Goal: Task Accomplishment & Management: Use online tool/utility

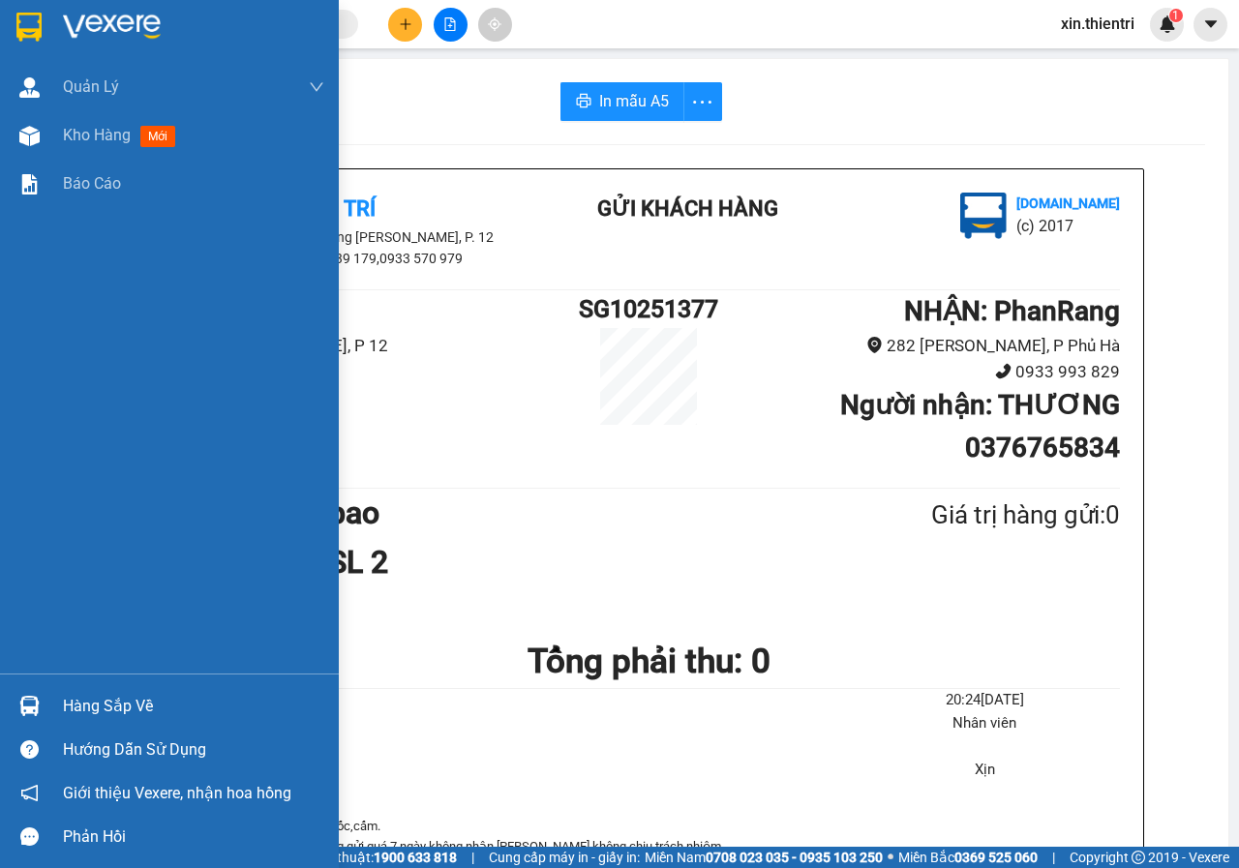
click at [65, 126] on span "Kho hàng" at bounding box center [97, 135] width 68 height 18
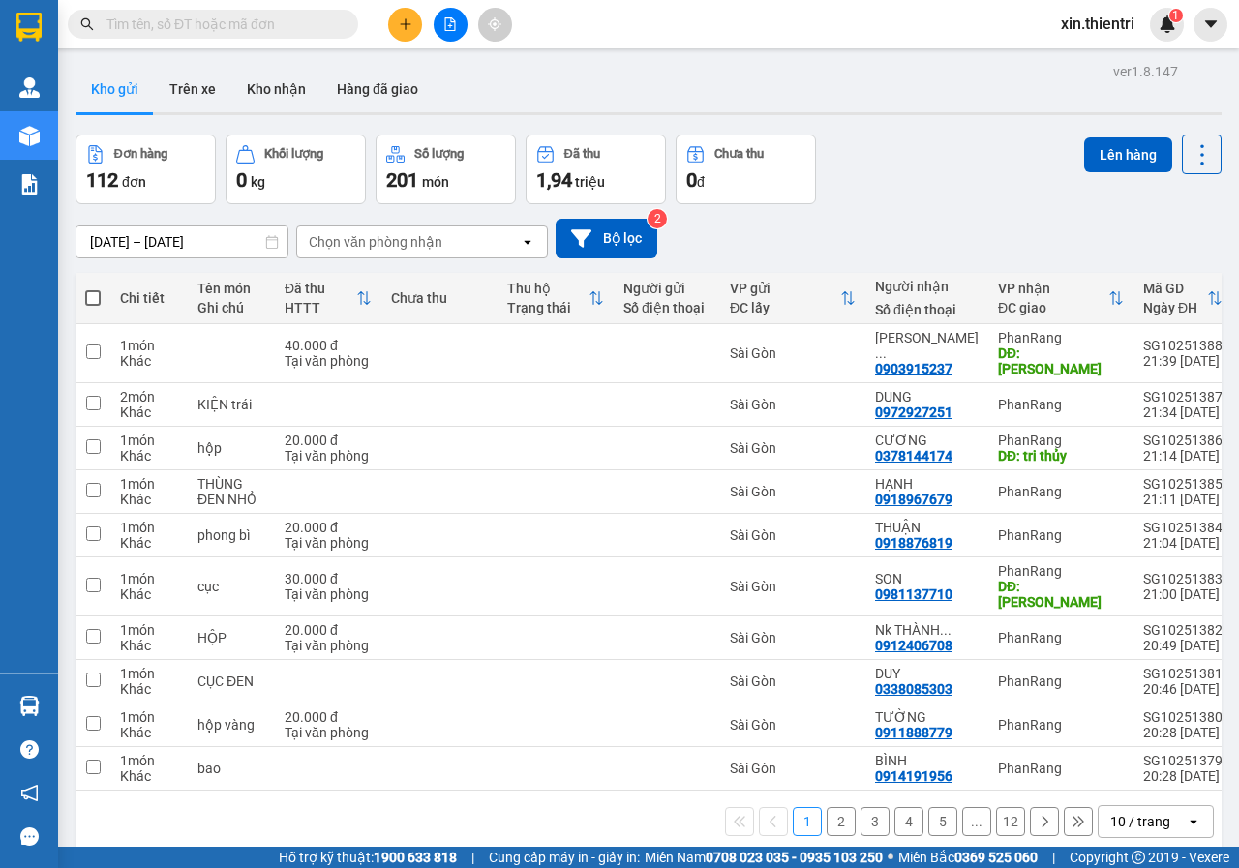
click at [99, 296] on span at bounding box center [92, 297] width 15 height 15
click at [93, 288] on input "checkbox" at bounding box center [93, 288] width 0 height 0
checkbox input "true"
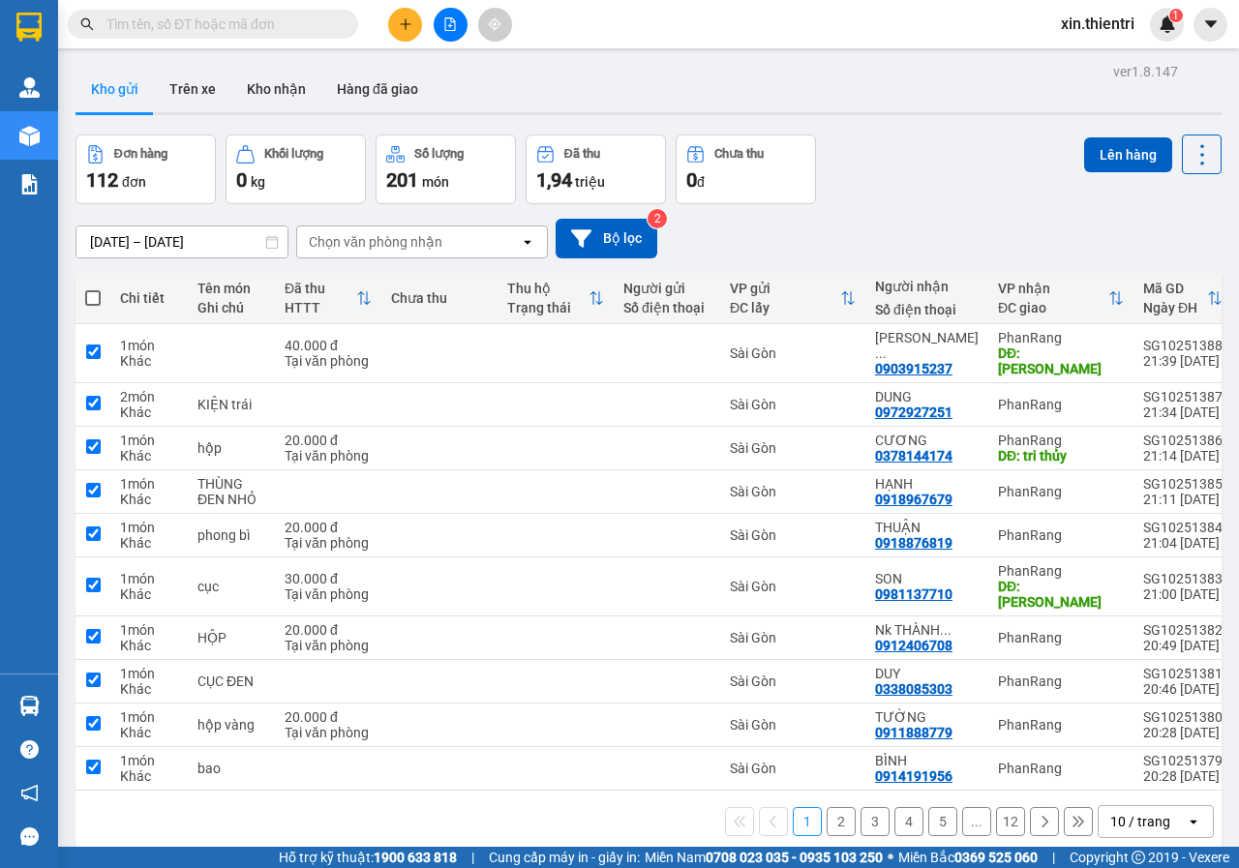
checkbox input "true"
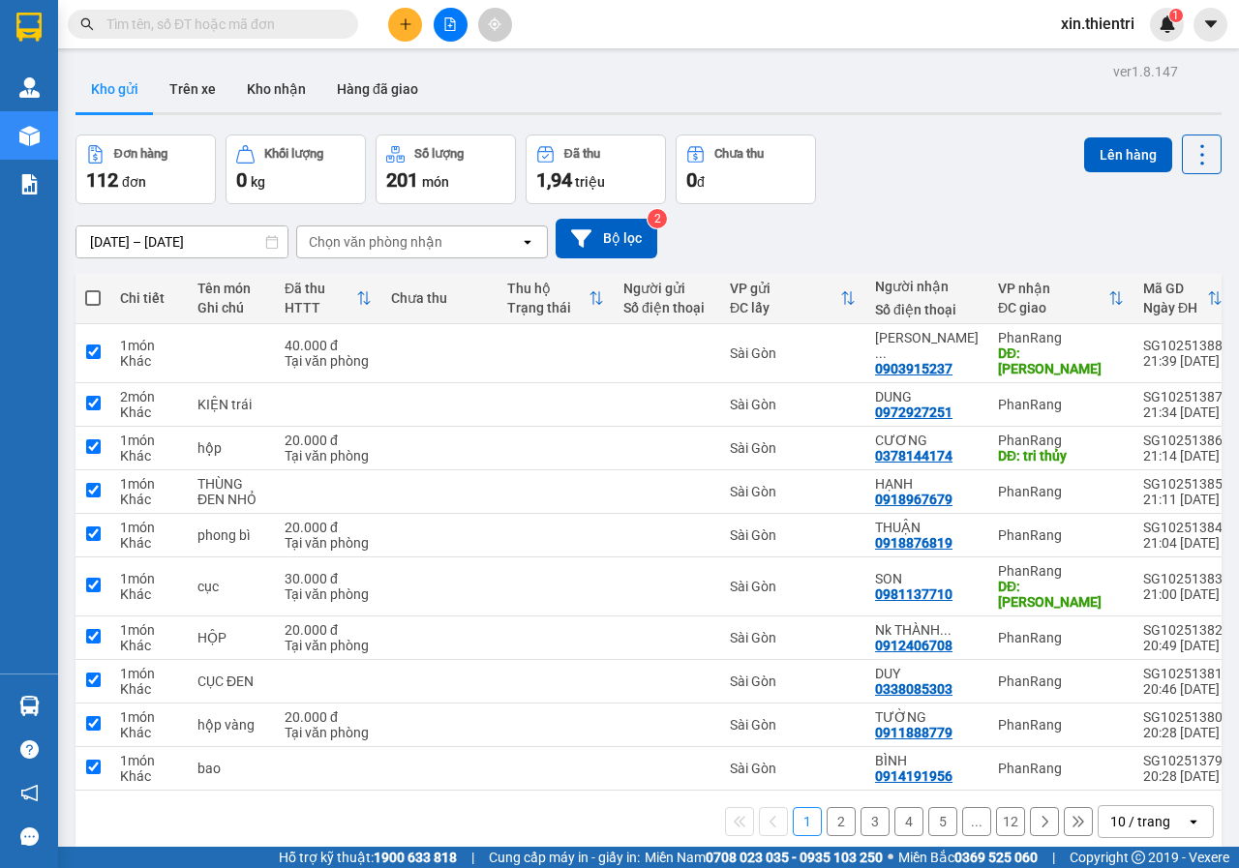
checkbox input "true"
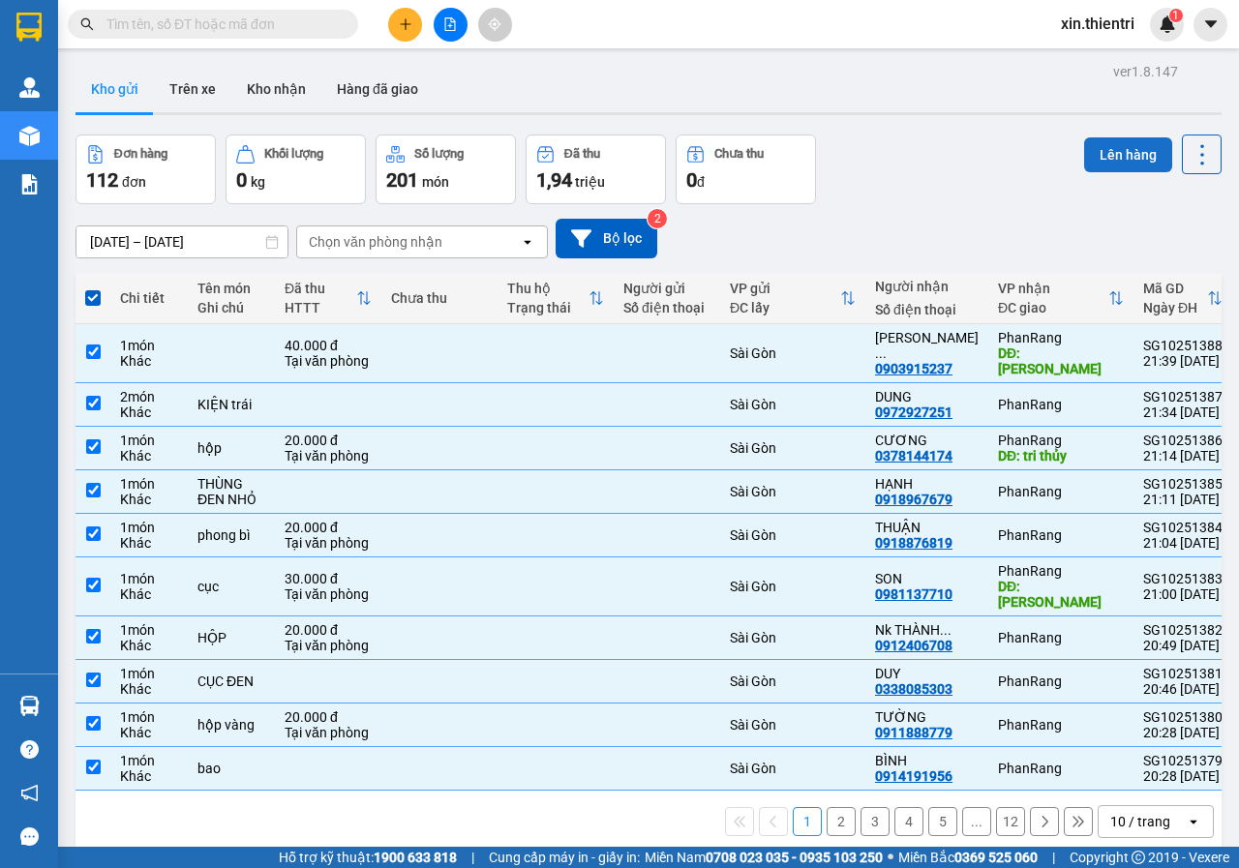
click at [1112, 155] on button "Lên hàng" at bounding box center [1128, 154] width 88 height 35
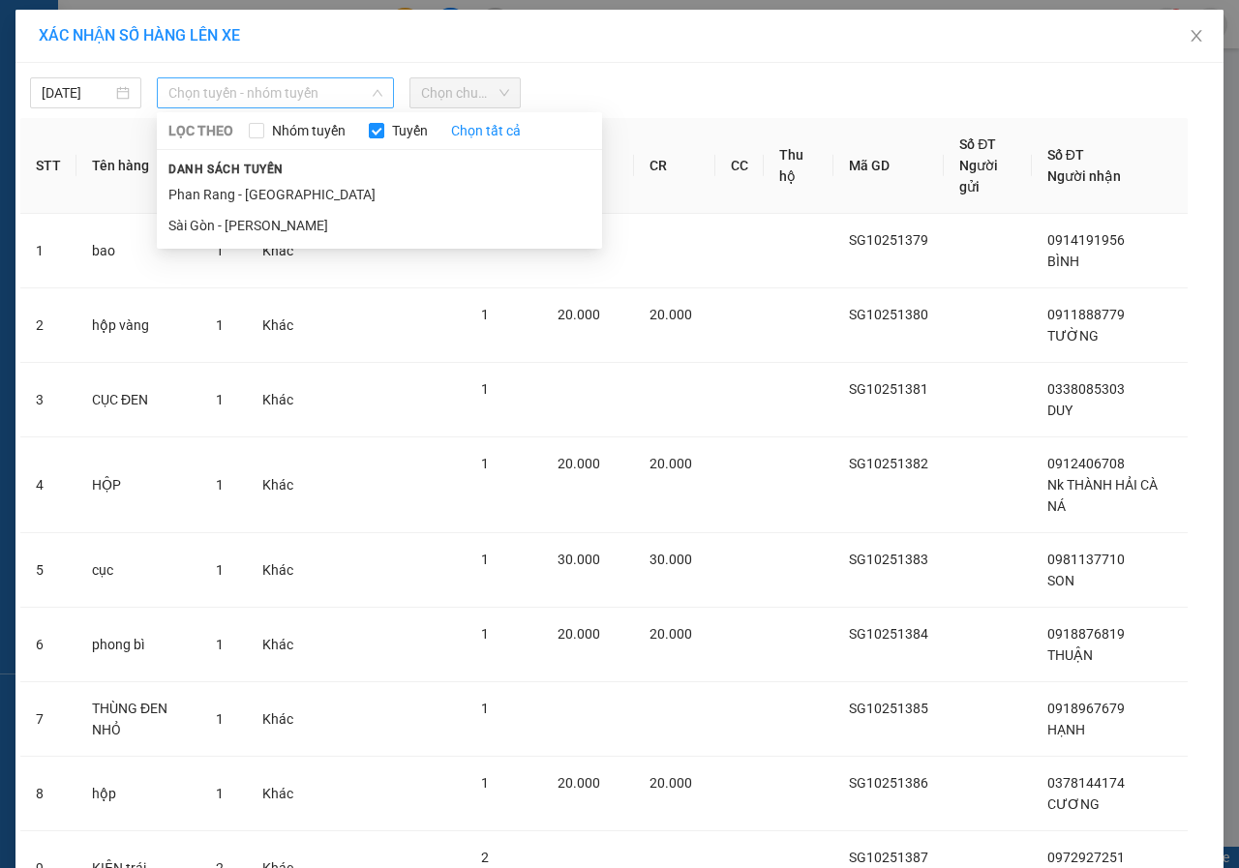
click at [279, 99] on span "Chọn tuyến - nhóm tuyến" at bounding box center [275, 92] width 214 height 29
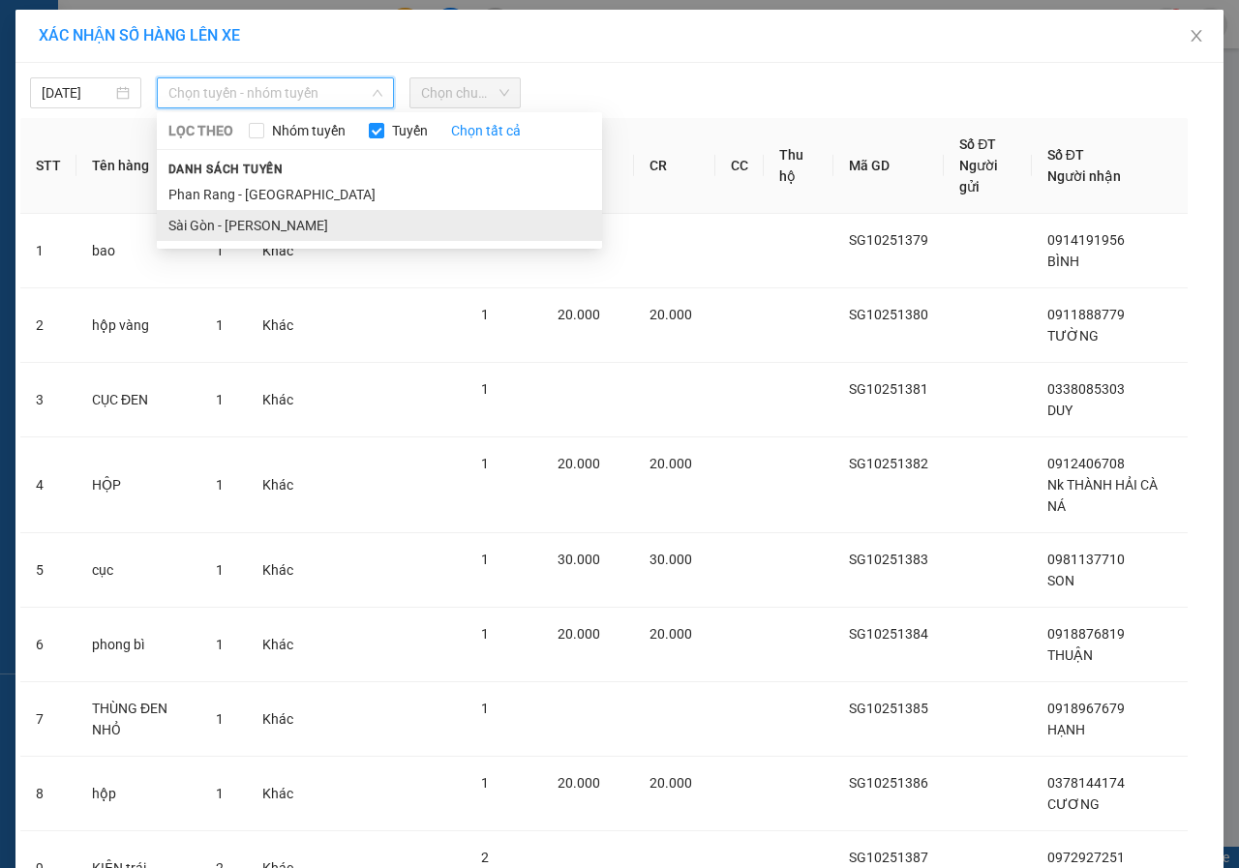
click at [281, 224] on li "Sài Gòn - [PERSON_NAME]" at bounding box center [379, 225] width 445 height 31
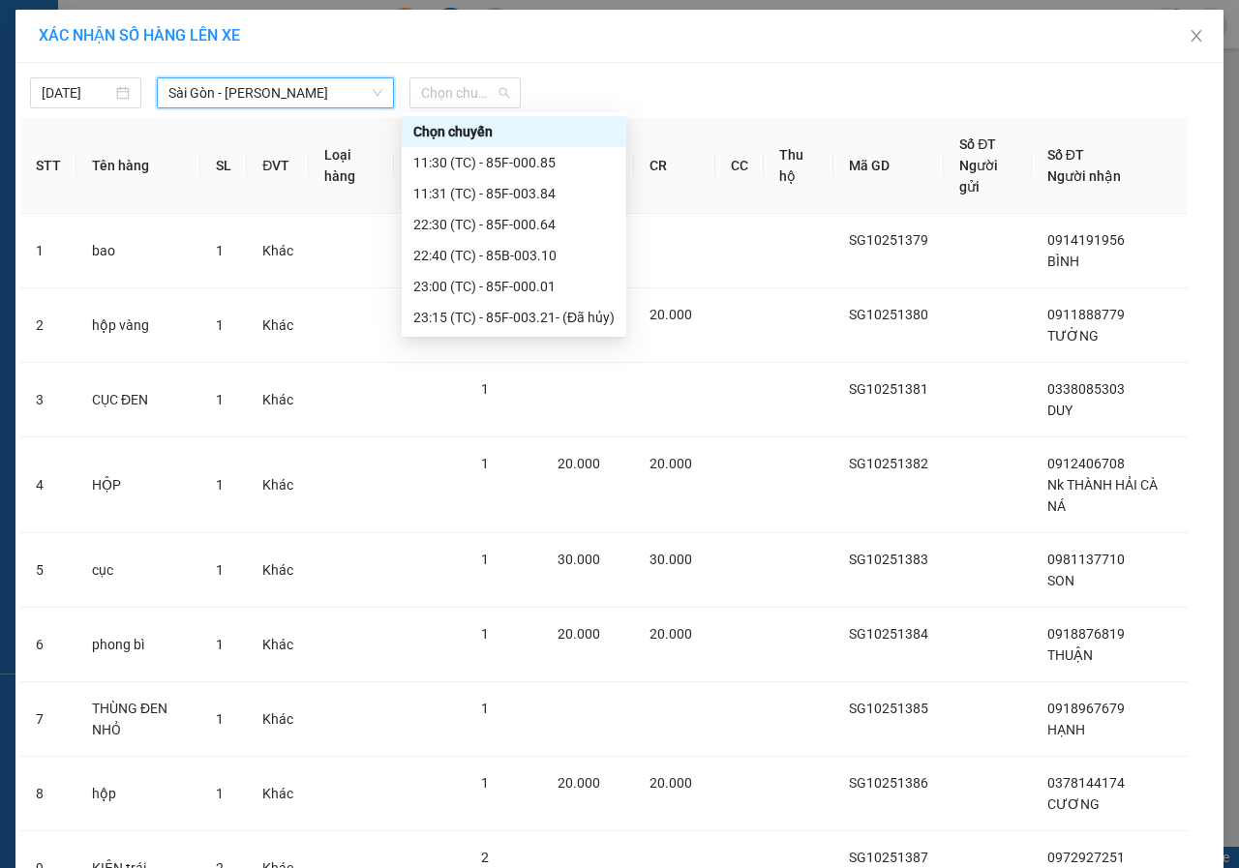
drag, startPoint x: 500, startPoint y: 89, endPoint x: 448, endPoint y: 184, distance: 108.3
click at [499, 90] on span "Chọn chuyến" at bounding box center [465, 92] width 88 height 29
click at [463, 218] on div "22:30 (TC) - 85F-000.64" at bounding box center [513, 224] width 201 height 21
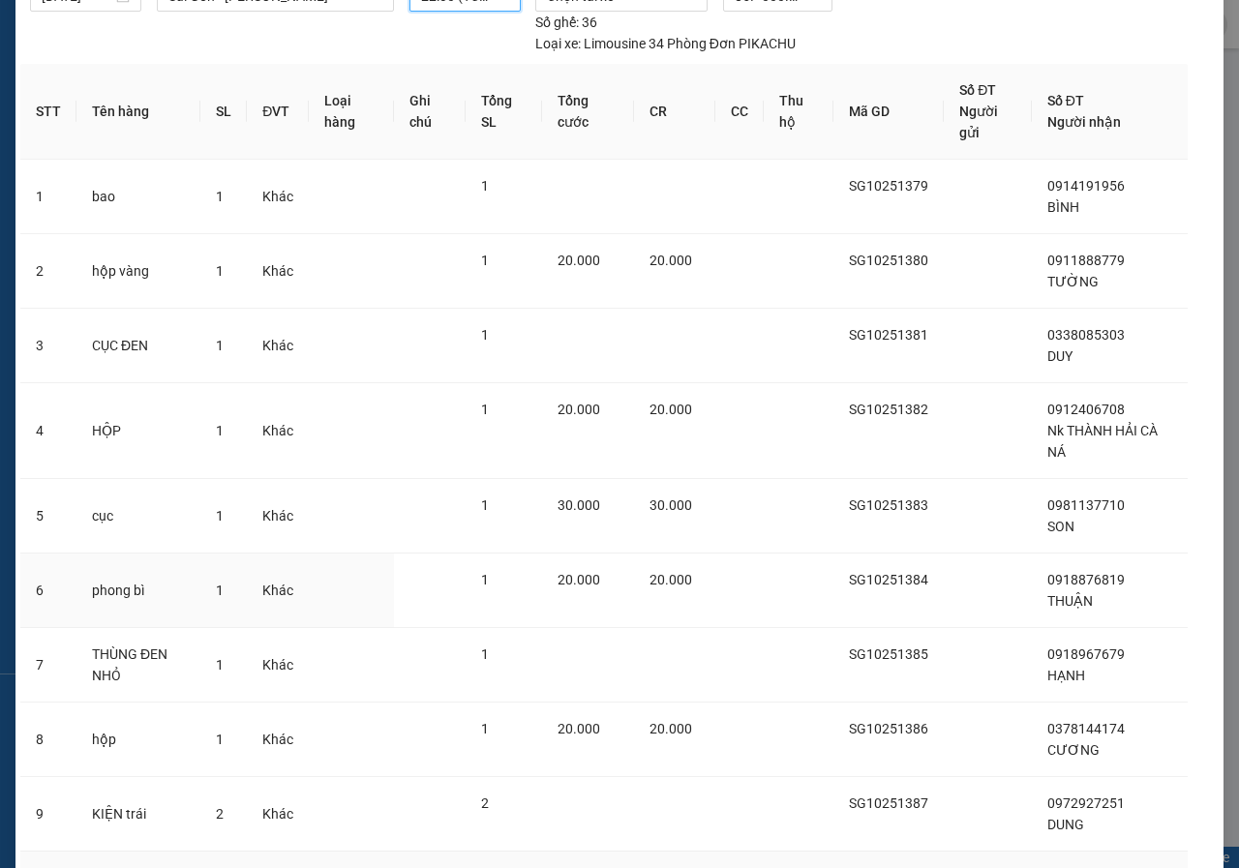
scroll to position [296, 0]
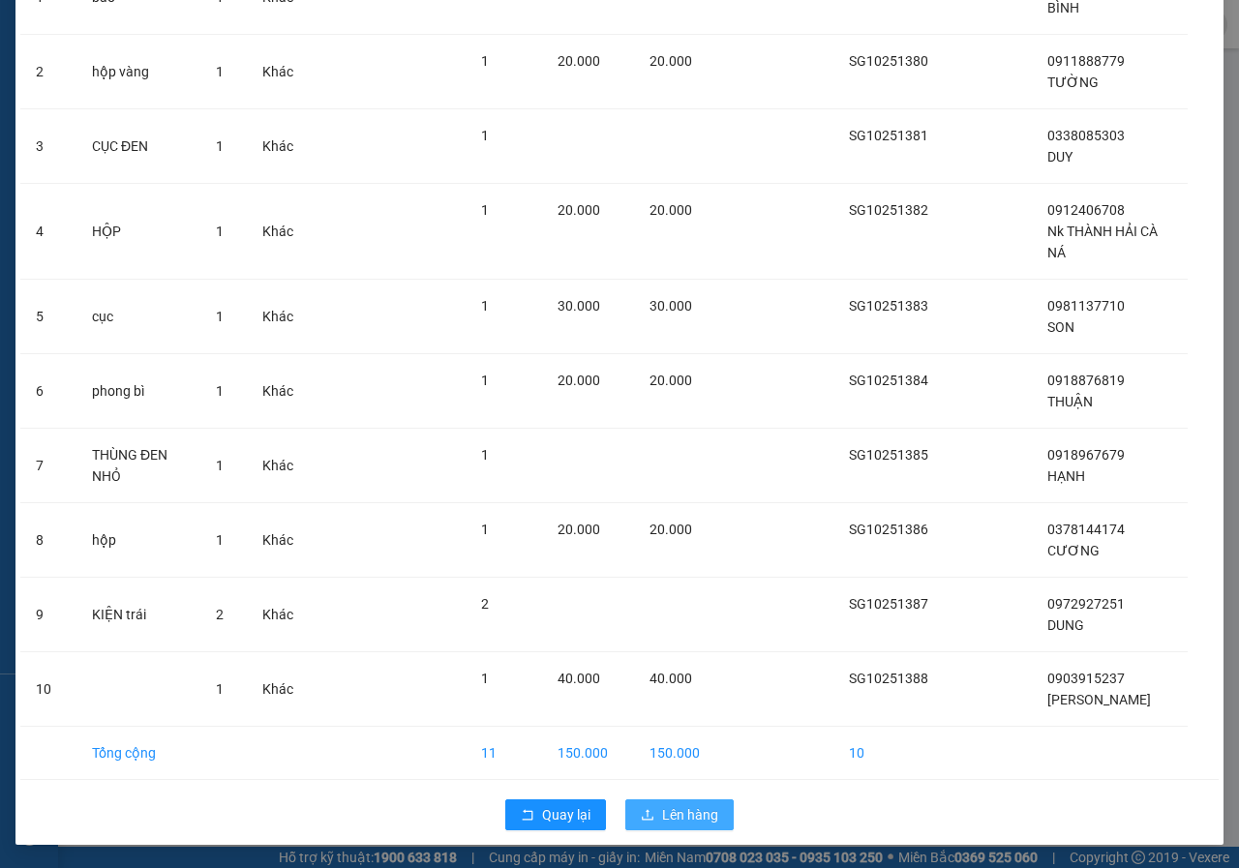
click at [693, 814] on span "Lên hàng" at bounding box center [690, 814] width 56 height 21
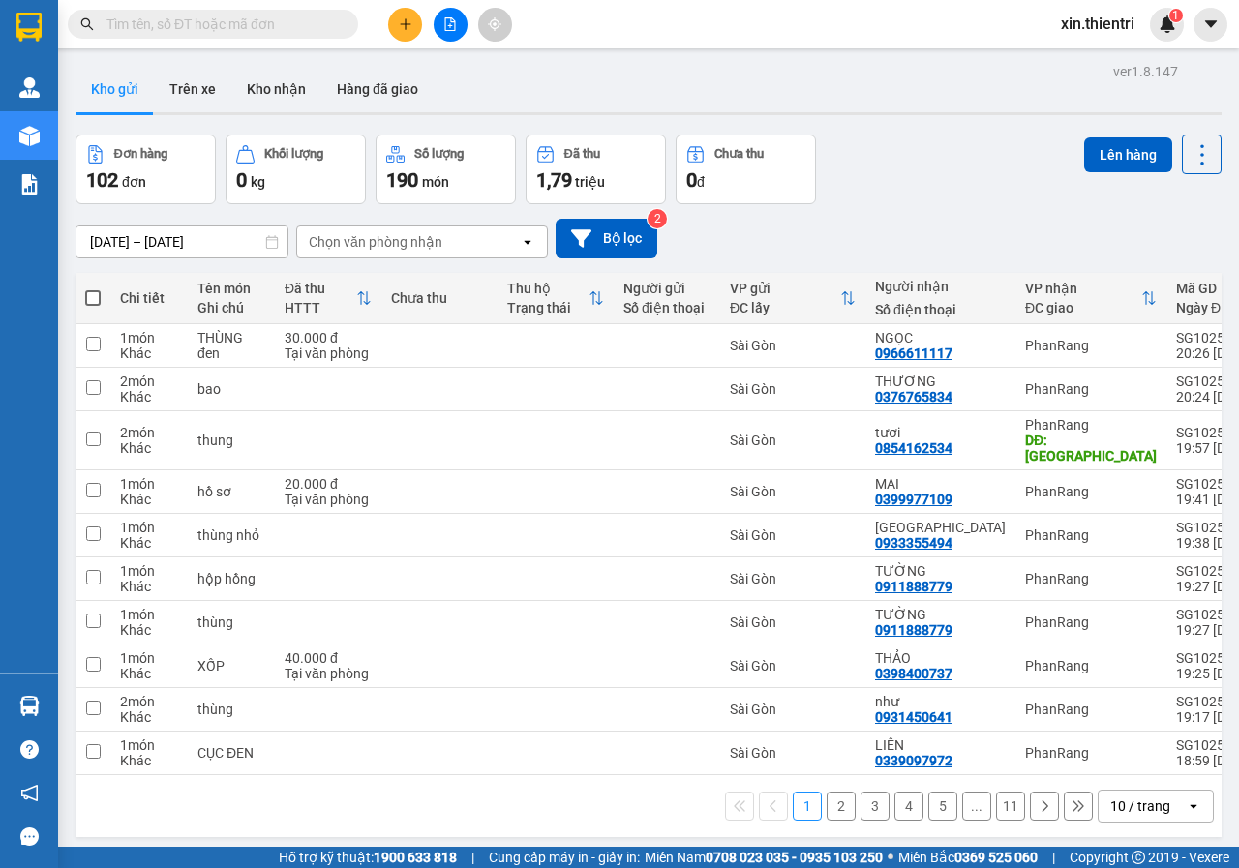
click at [100, 302] on span at bounding box center [92, 297] width 15 height 15
click at [93, 288] on input "checkbox" at bounding box center [93, 288] width 0 height 0
checkbox input "true"
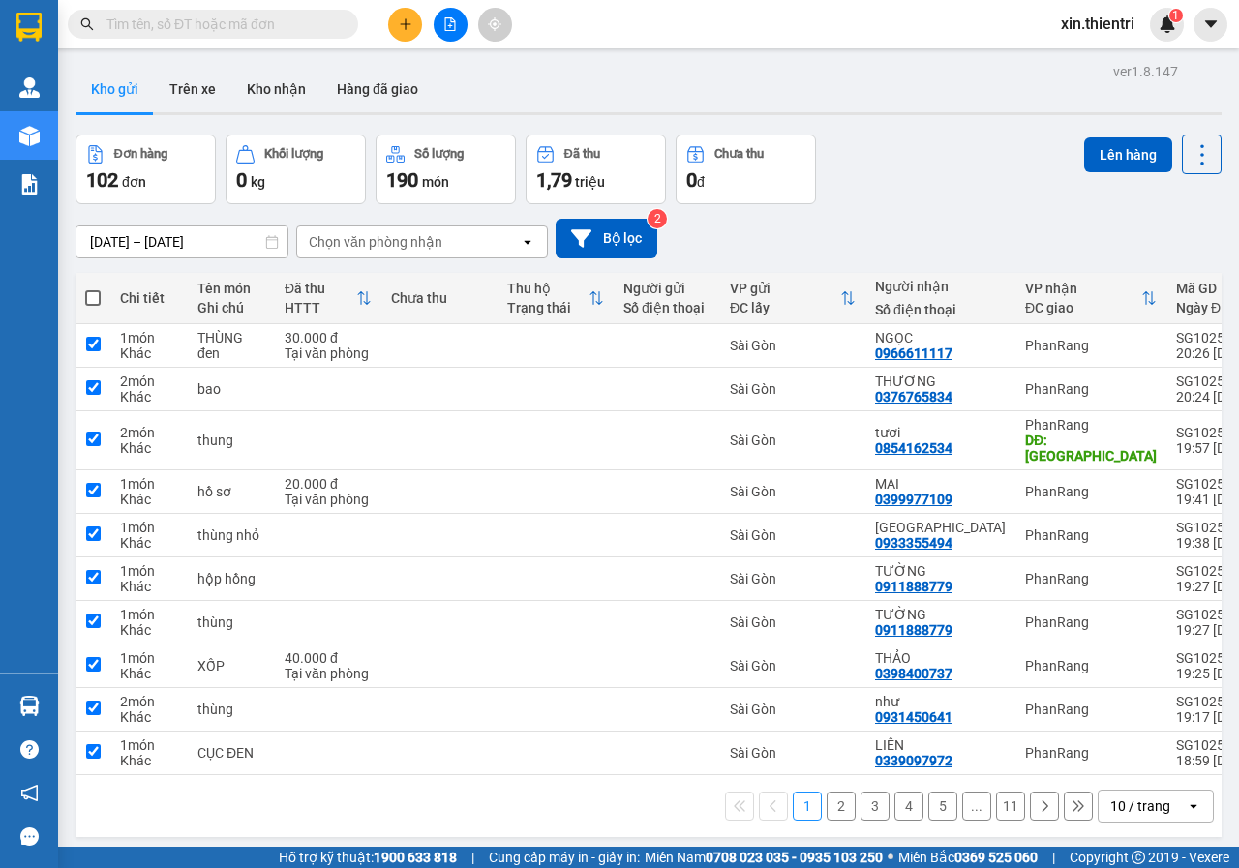
checkbox input "true"
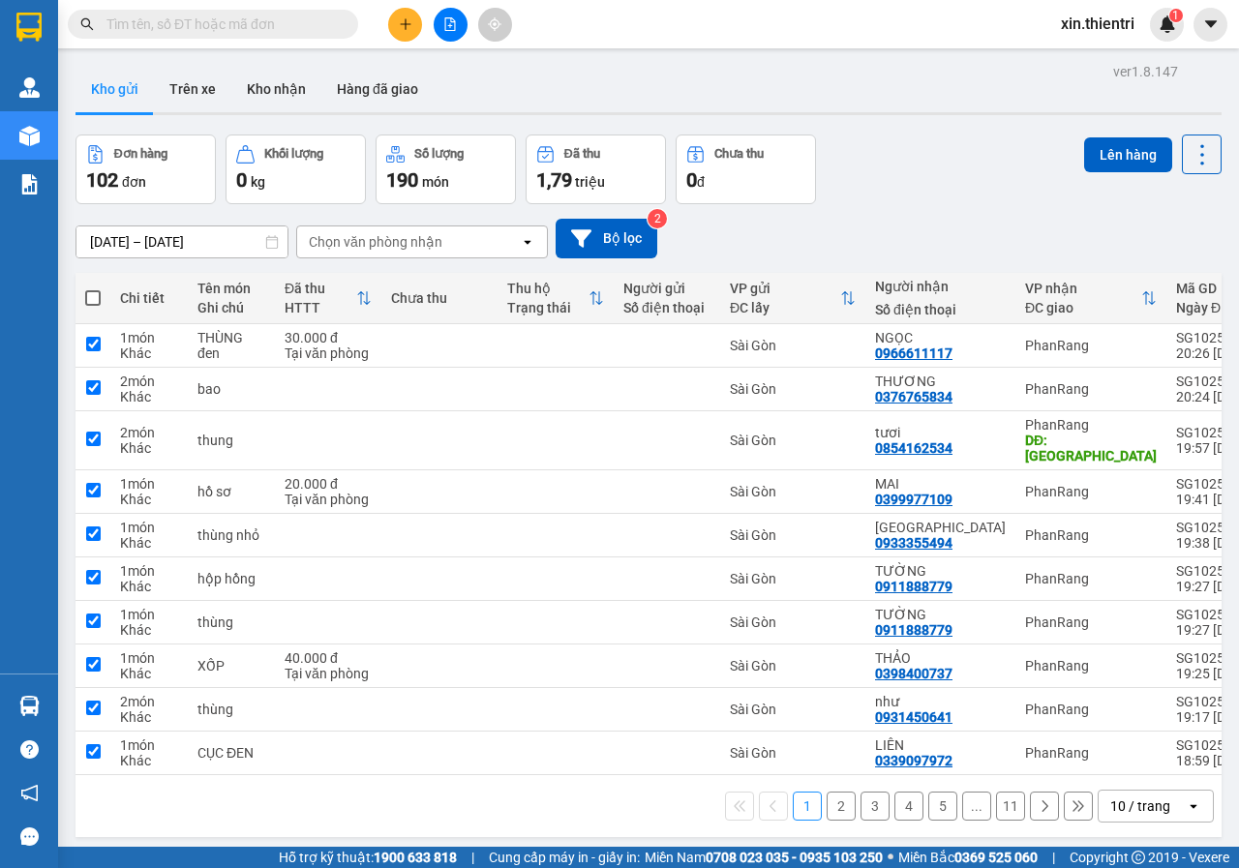
checkbox input "true"
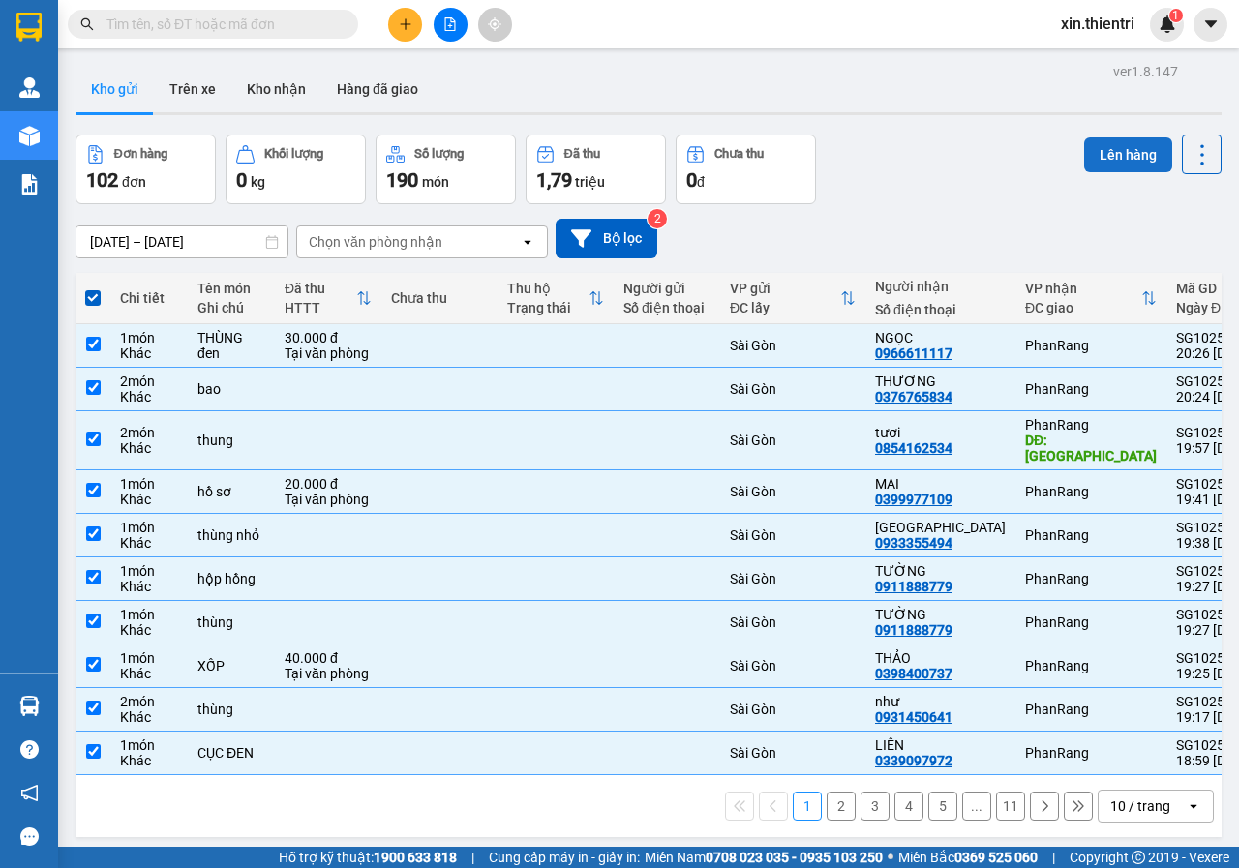
click at [1107, 143] on button "Lên hàng" at bounding box center [1128, 154] width 88 height 35
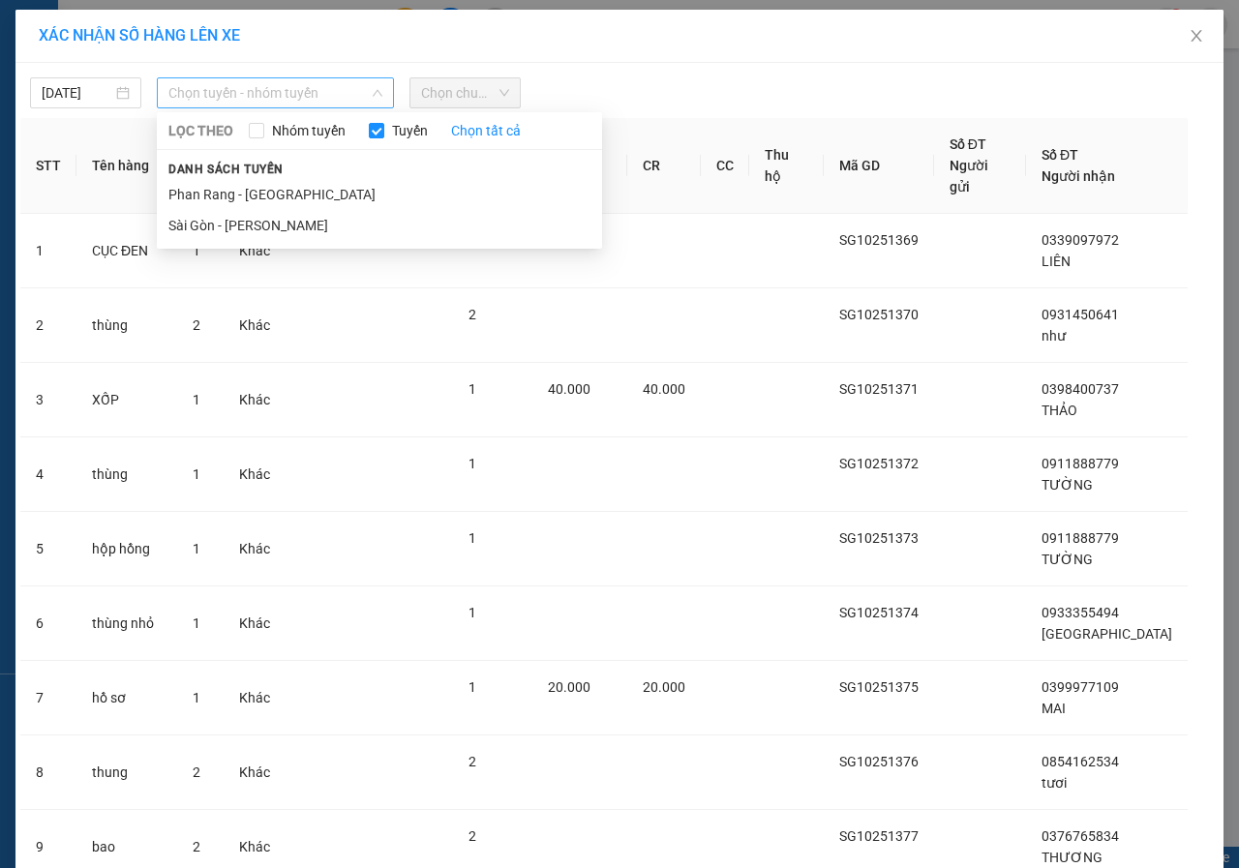
click at [280, 100] on span "Chọn tuyến - nhóm tuyến" at bounding box center [275, 92] width 214 height 29
click at [330, 197] on li "Phan Rang - [GEOGRAPHIC_DATA]" at bounding box center [379, 194] width 445 height 31
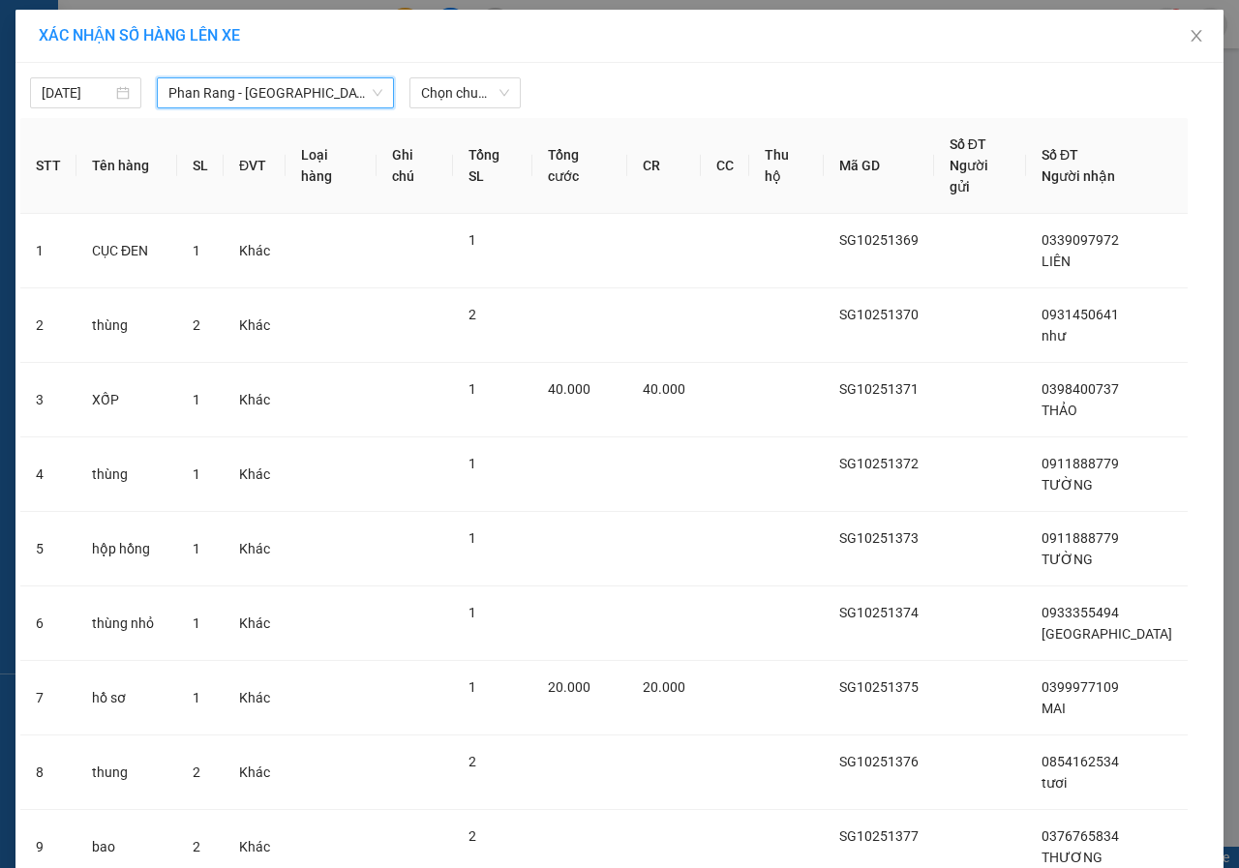
click at [296, 106] on span "Phan Rang - [GEOGRAPHIC_DATA]" at bounding box center [275, 92] width 214 height 29
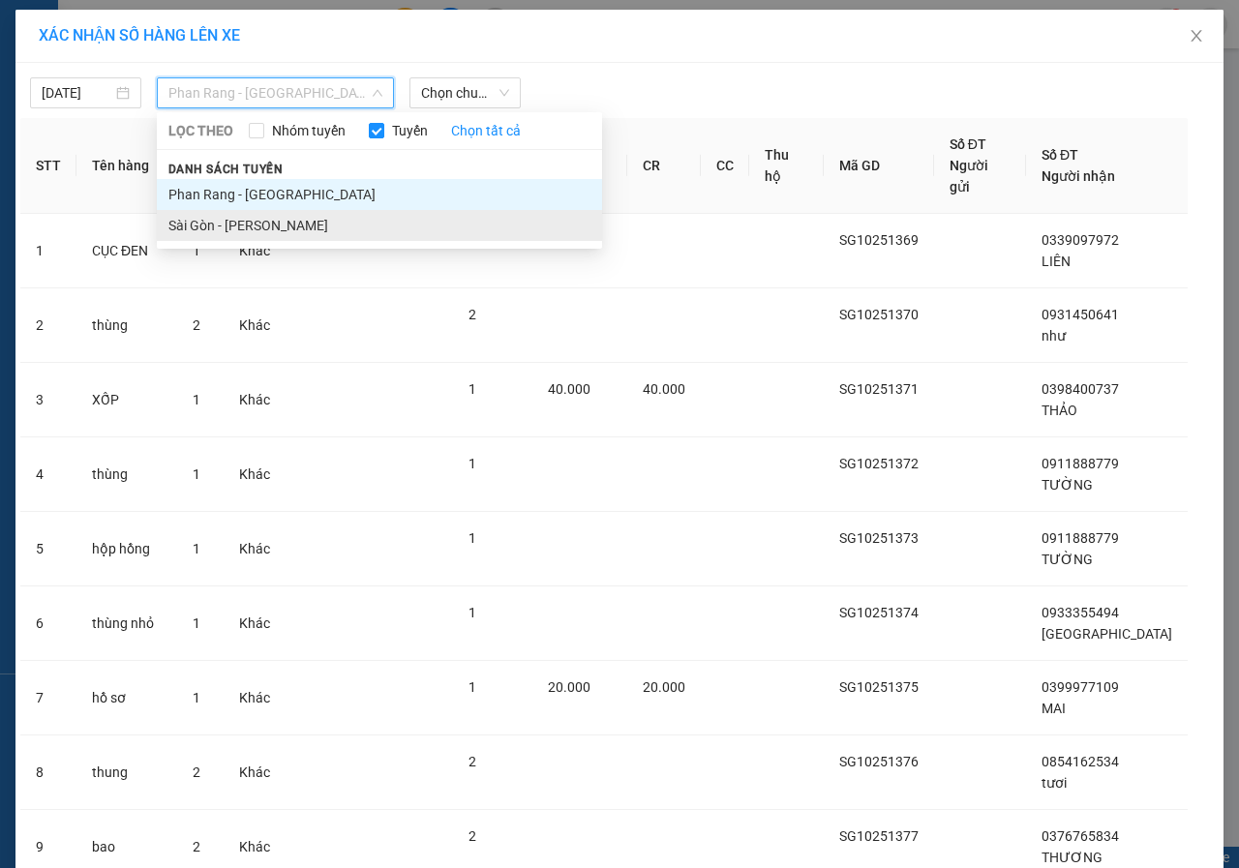
click at [317, 232] on li "Sài Gòn - [PERSON_NAME]" at bounding box center [379, 225] width 445 height 31
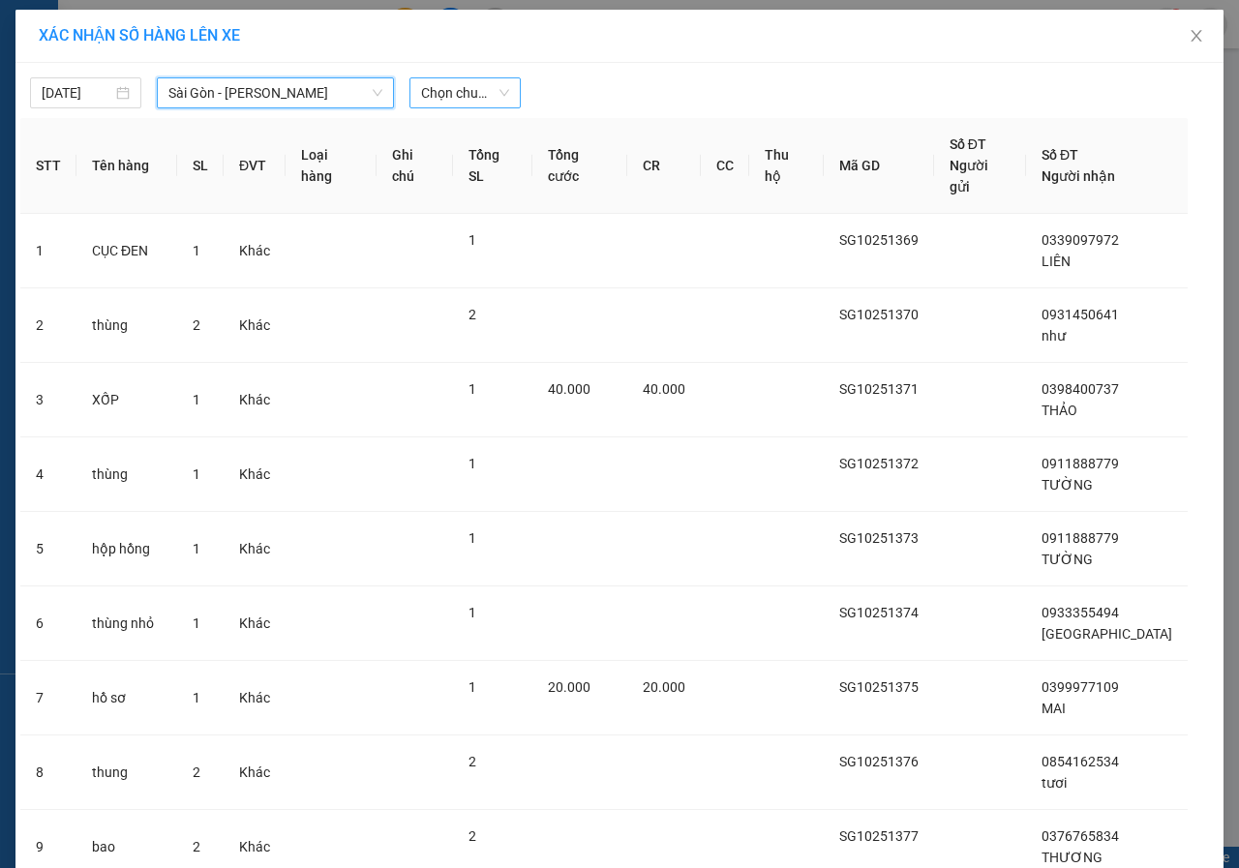
drag, startPoint x: 419, startPoint y: 90, endPoint x: 420, endPoint y: 105, distance: 14.5
click at [421, 94] on span "Chọn chuyến" at bounding box center [465, 92] width 88 height 29
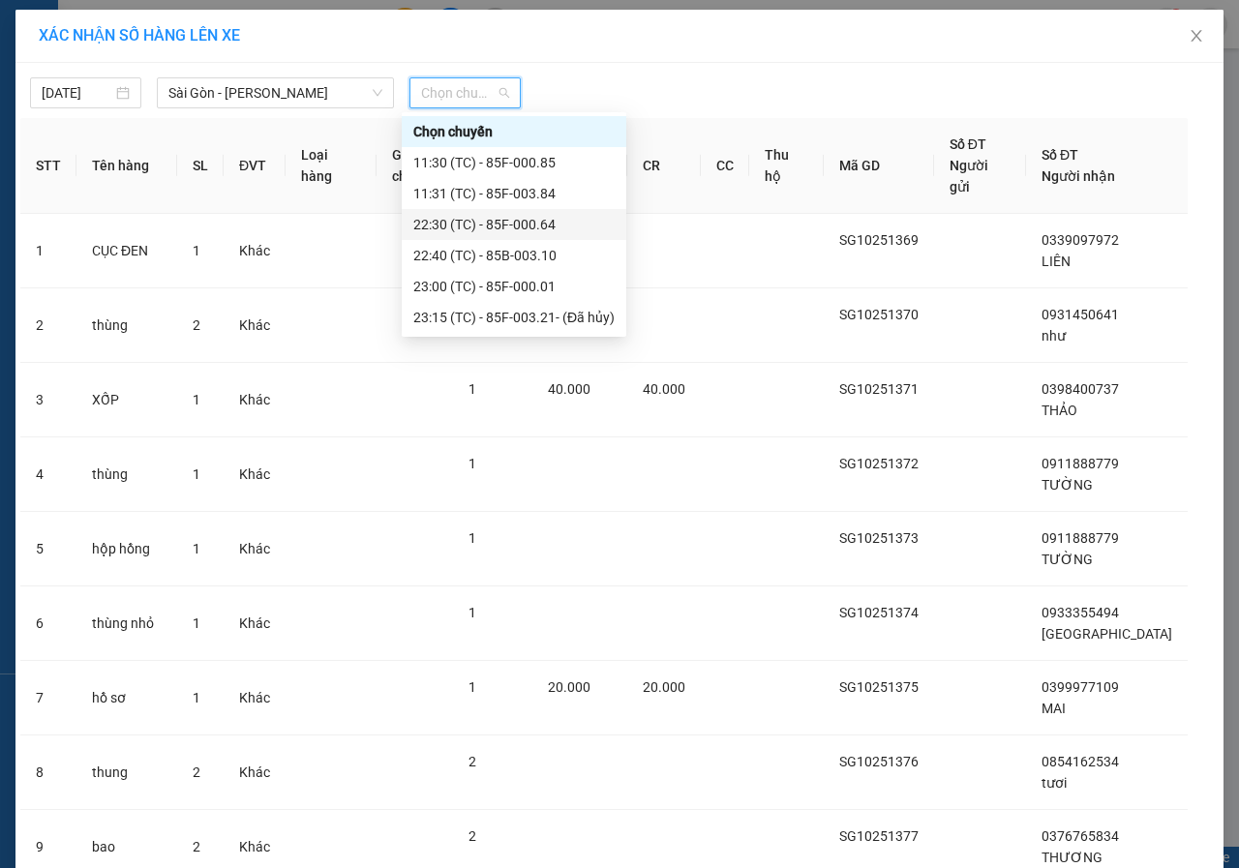
click at [488, 222] on div "22:30 (TC) - 85F-000.64" at bounding box center [513, 224] width 201 height 21
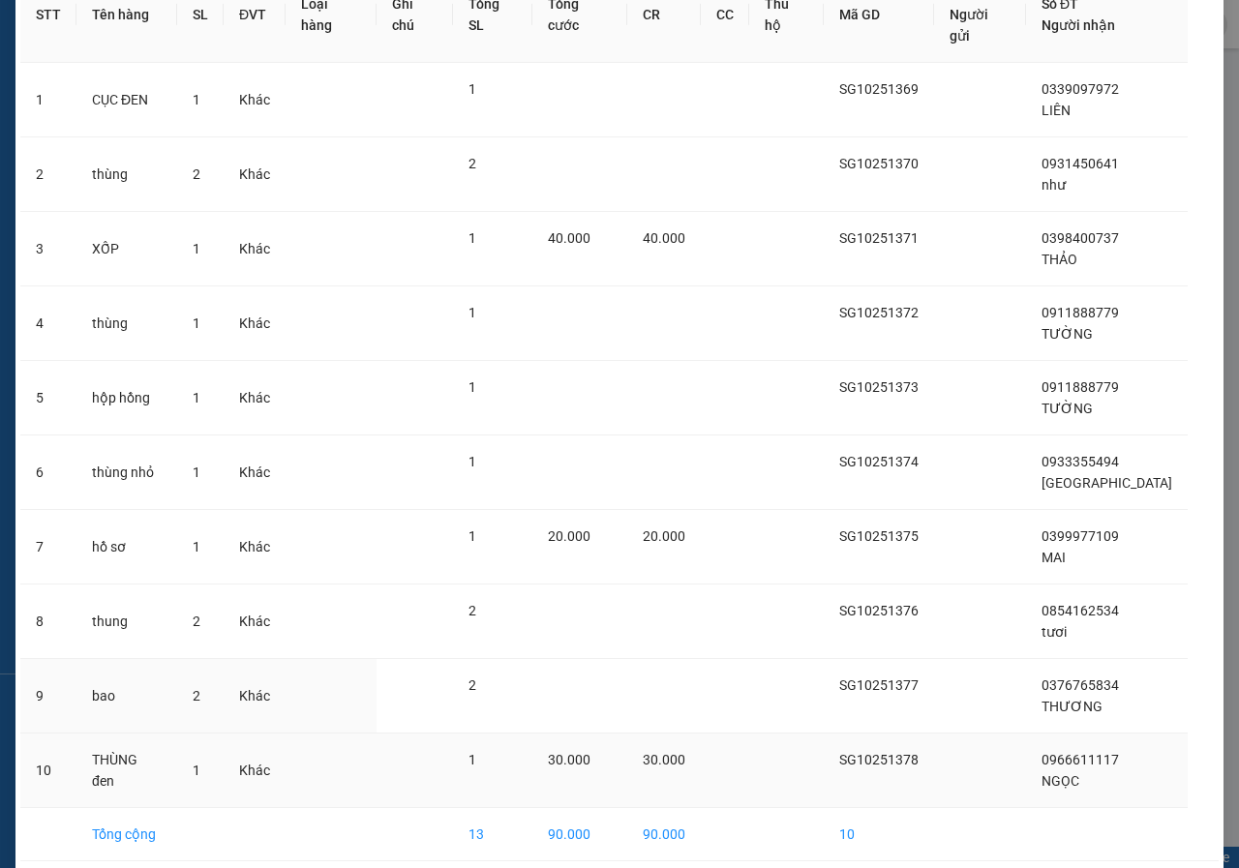
scroll to position [254, 0]
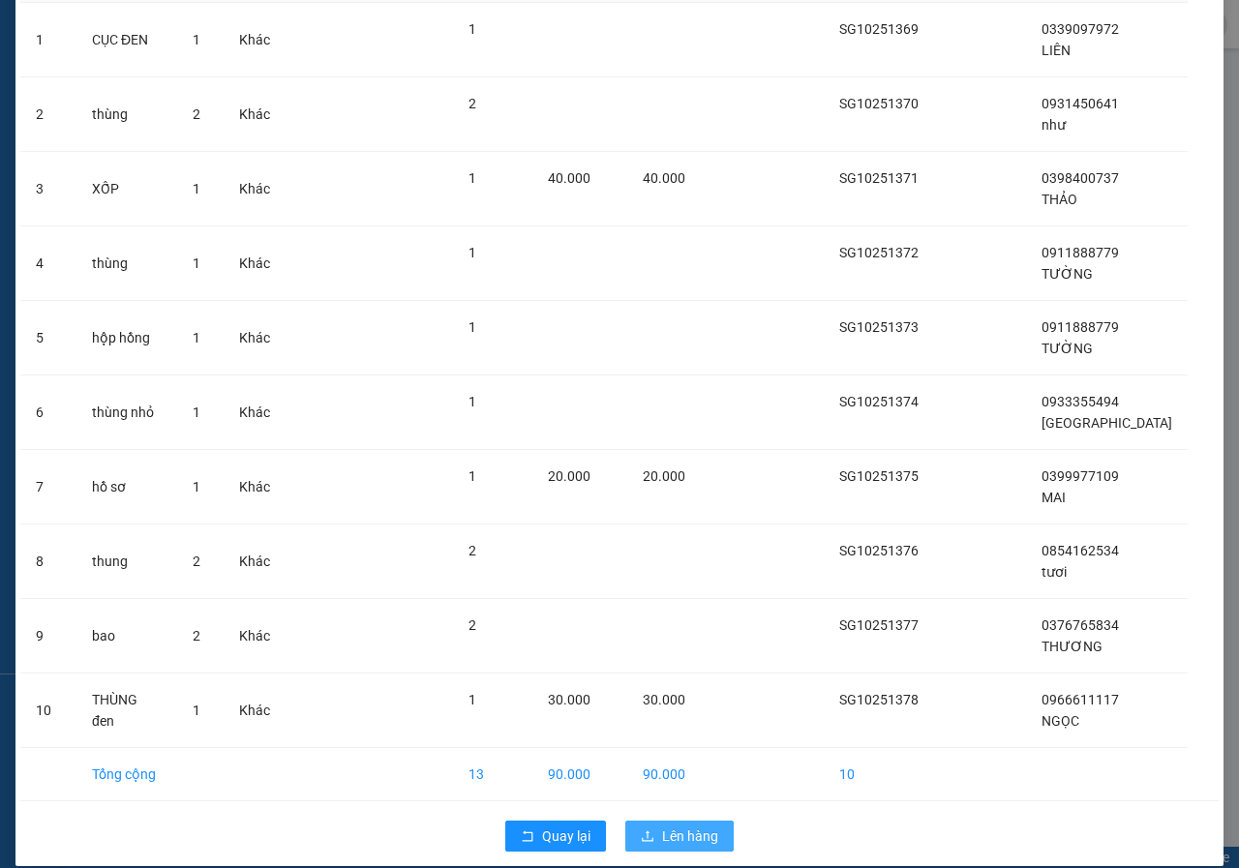
click at [683, 825] on span "Lên hàng" at bounding box center [690, 835] width 56 height 21
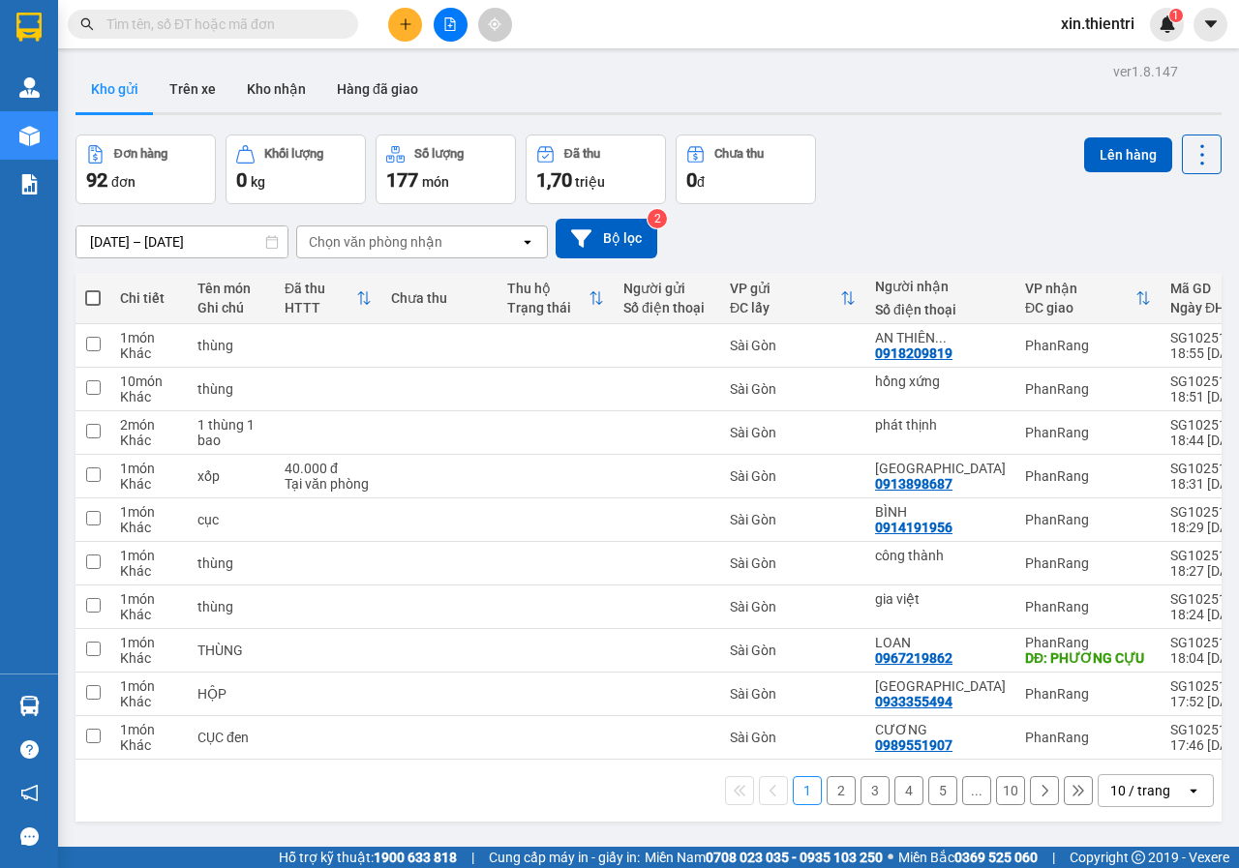
click at [996, 794] on button "10" at bounding box center [1010, 790] width 29 height 29
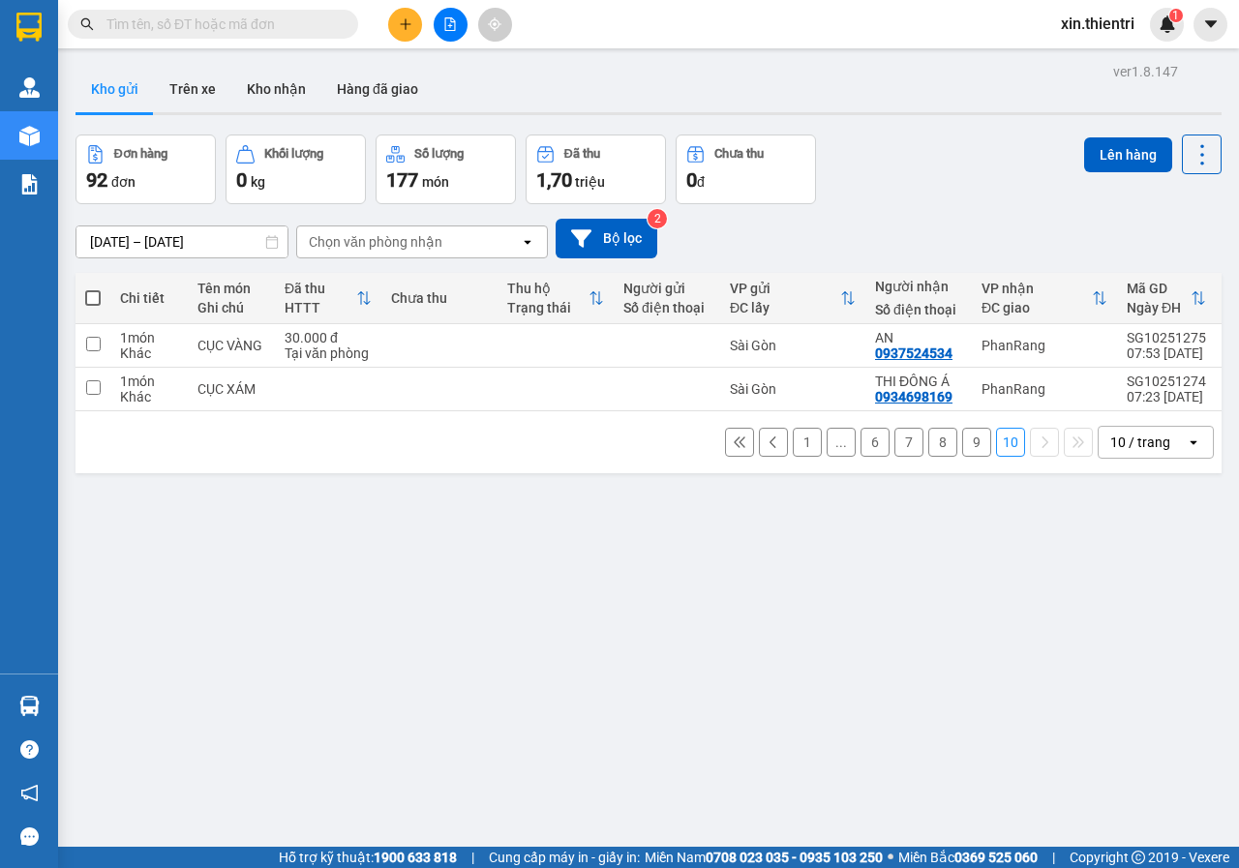
click at [90, 294] on span at bounding box center [92, 297] width 15 height 15
click at [93, 288] on input "checkbox" at bounding box center [93, 288] width 0 height 0
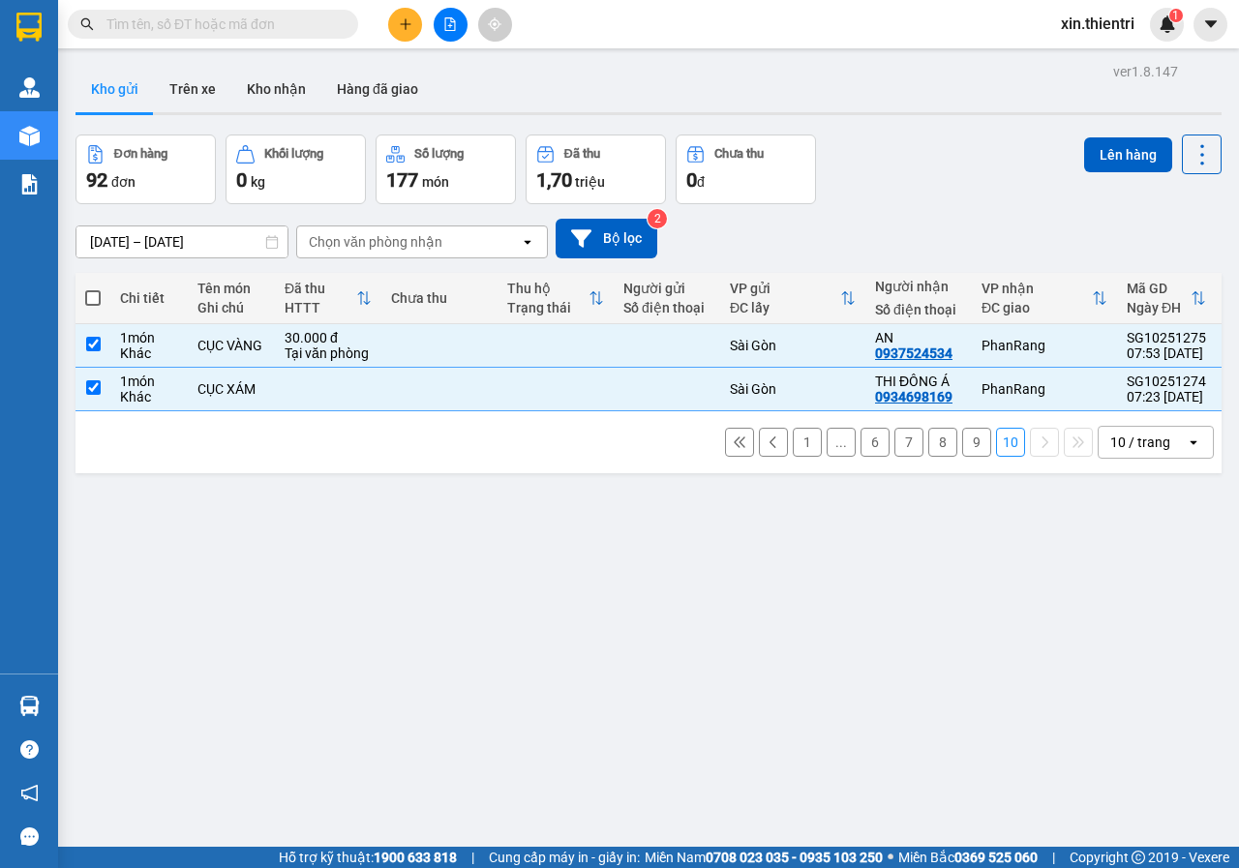
checkbox input "true"
click at [1110, 168] on button "Lên hàng" at bounding box center [1128, 154] width 88 height 35
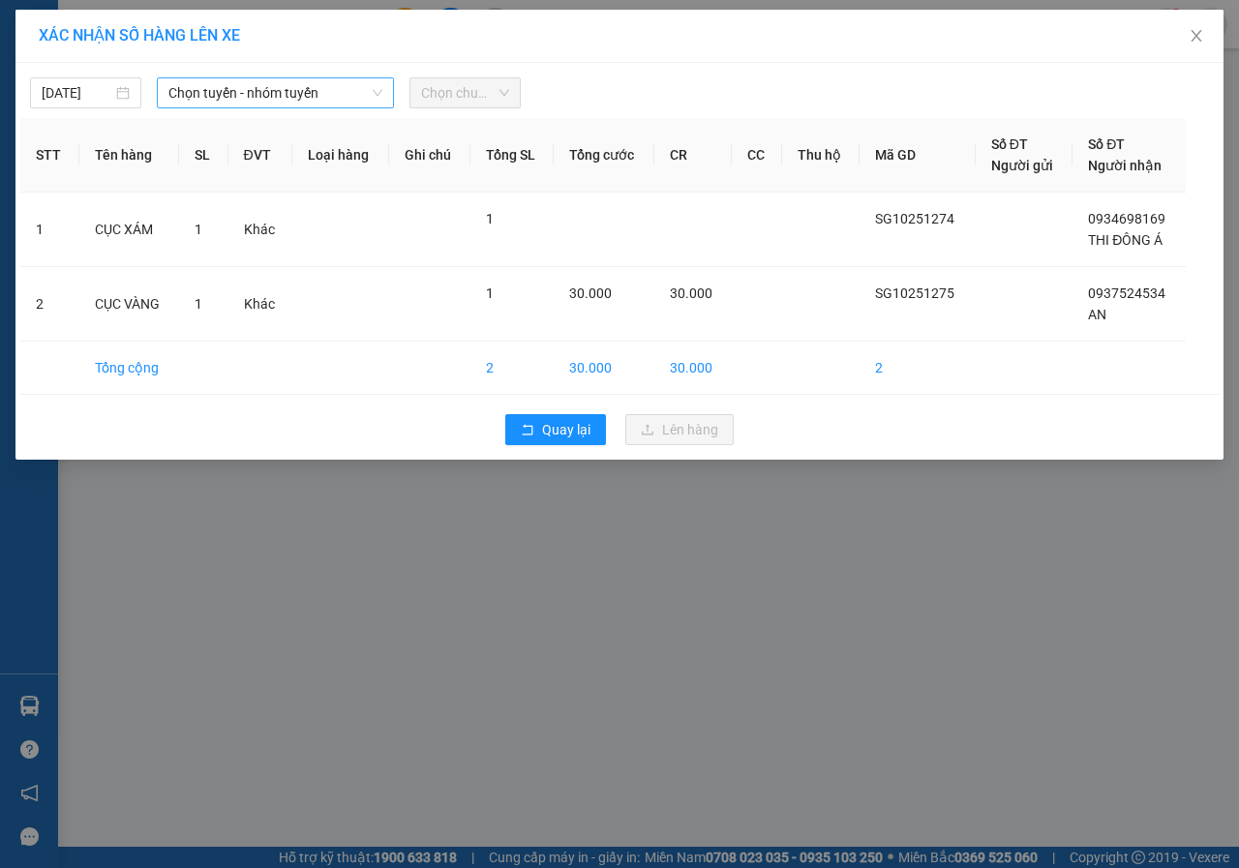
click at [255, 81] on span "Chọn tuyến - nhóm tuyến" at bounding box center [275, 92] width 214 height 29
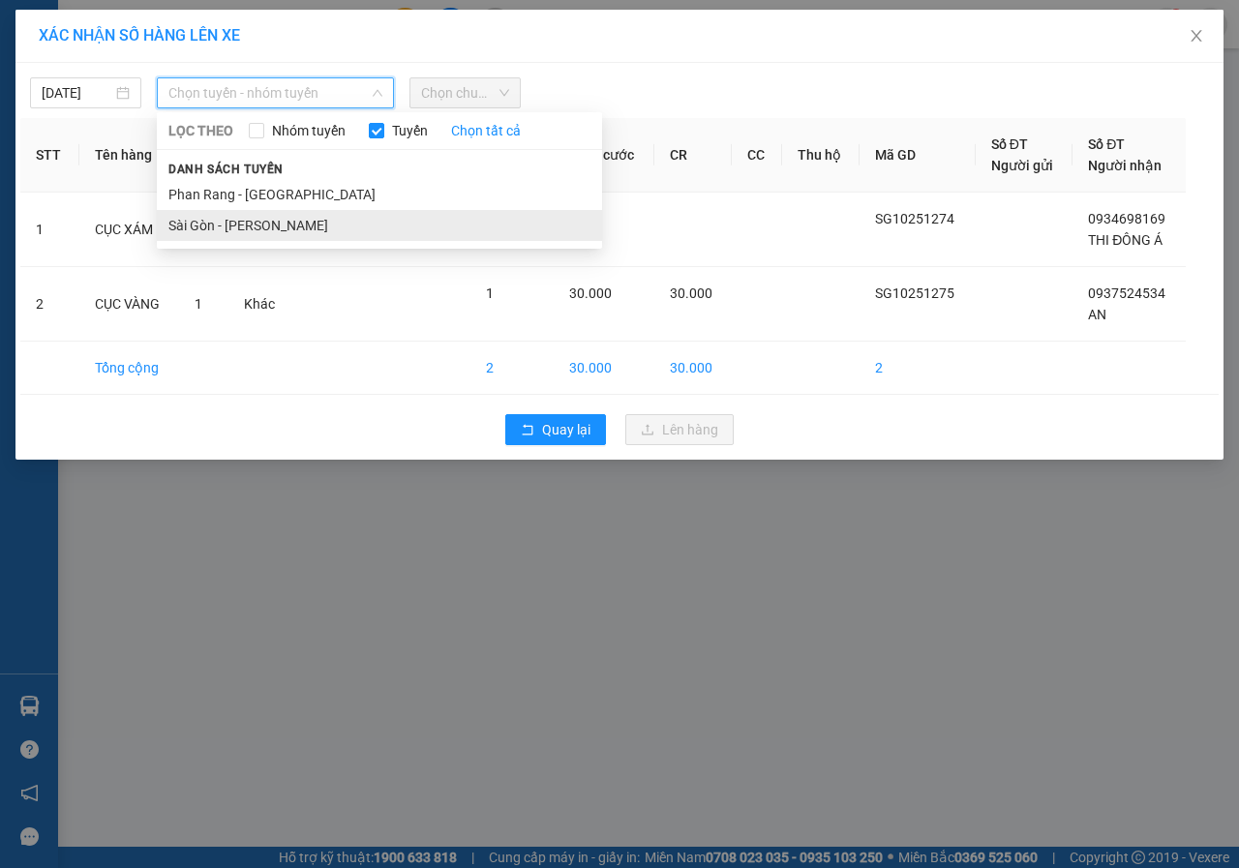
drag, startPoint x: 262, startPoint y: 233, endPoint x: 273, endPoint y: 216, distance: 20.4
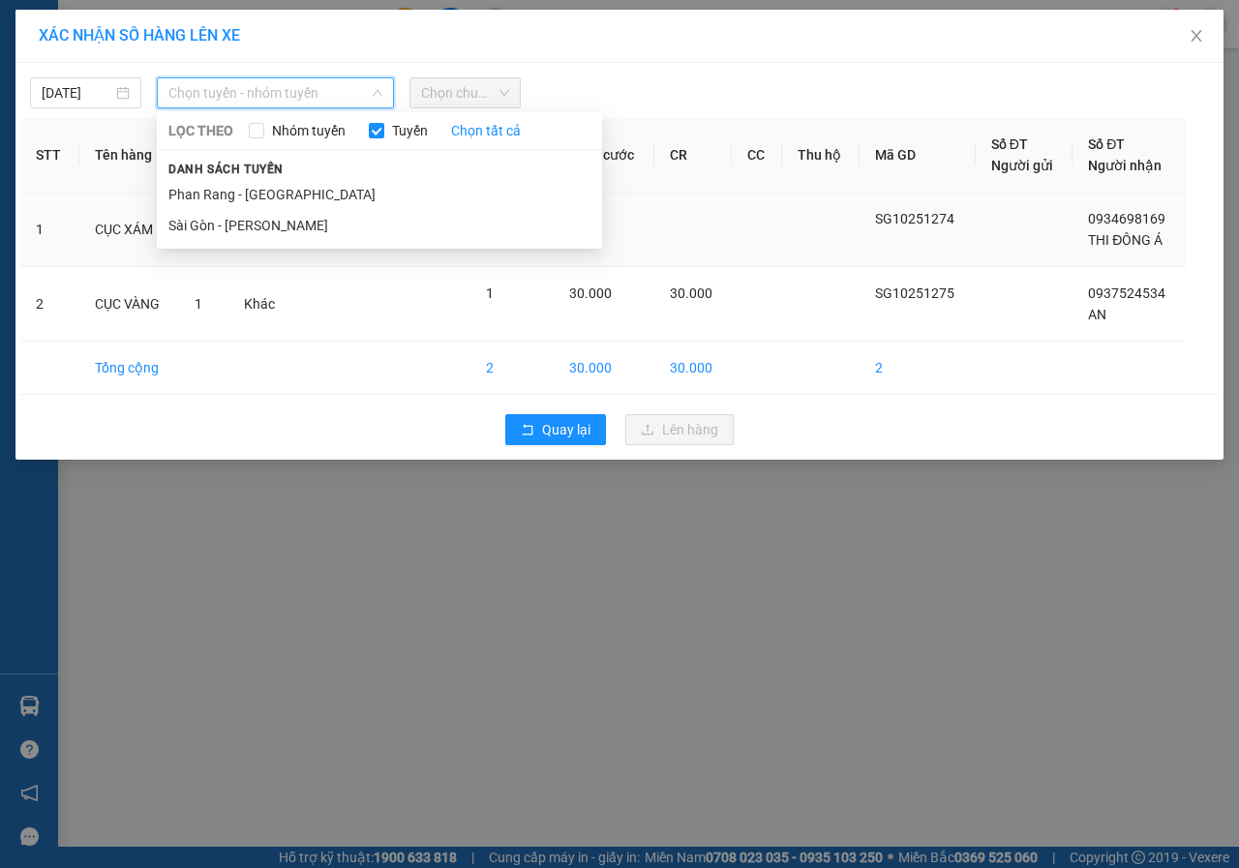
click at [266, 230] on li "Sài Gòn - [PERSON_NAME]" at bounding box center [379, 225] width 445 height 31
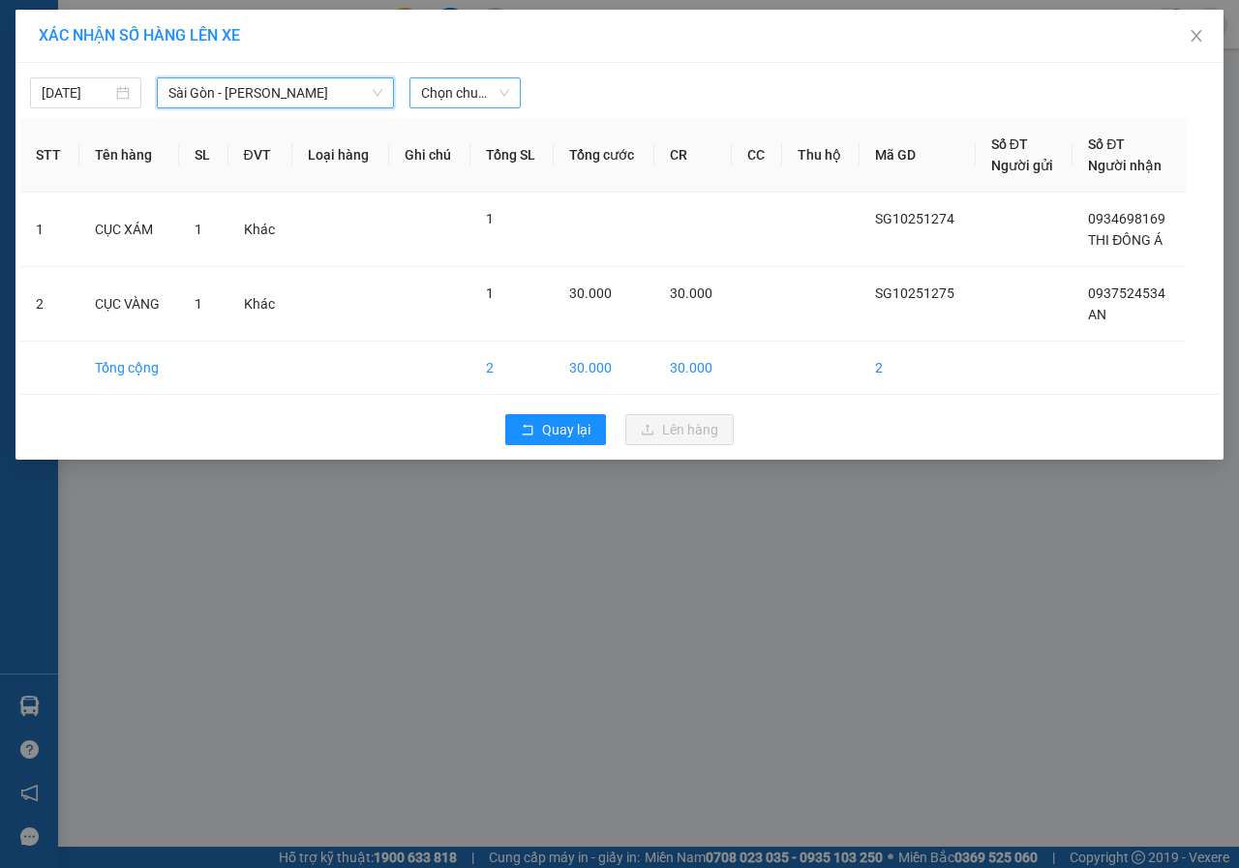
click at [469, 91] on span "Chọn chuyến" at bounding box center [465, 92] width 88 height 29
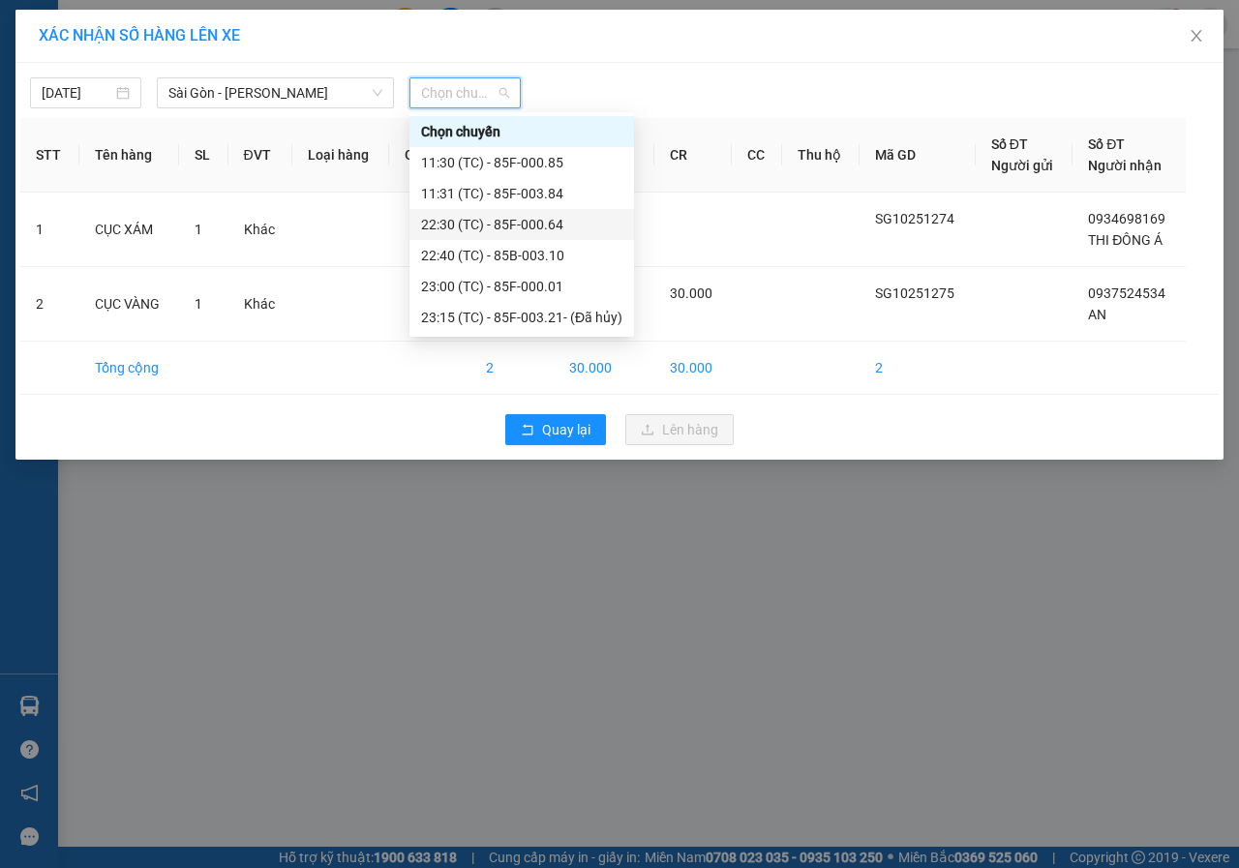
click at [505, 225] on div "22:30 (TC) - 85F-000.64" at bounding box center [521, 224] width 201 height 21
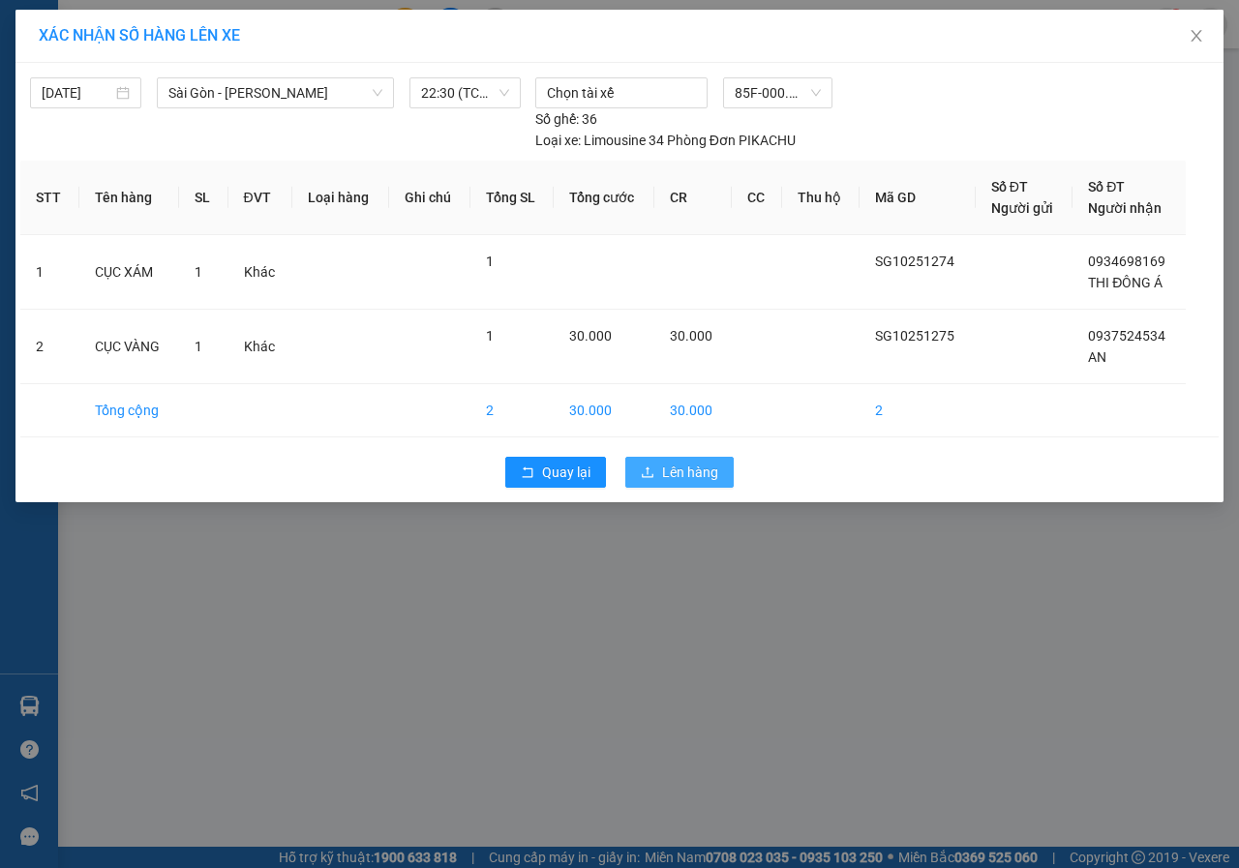
click at [671, 466] on span "Lên hàng" at bounding box center [690, 472] width 56 height 21
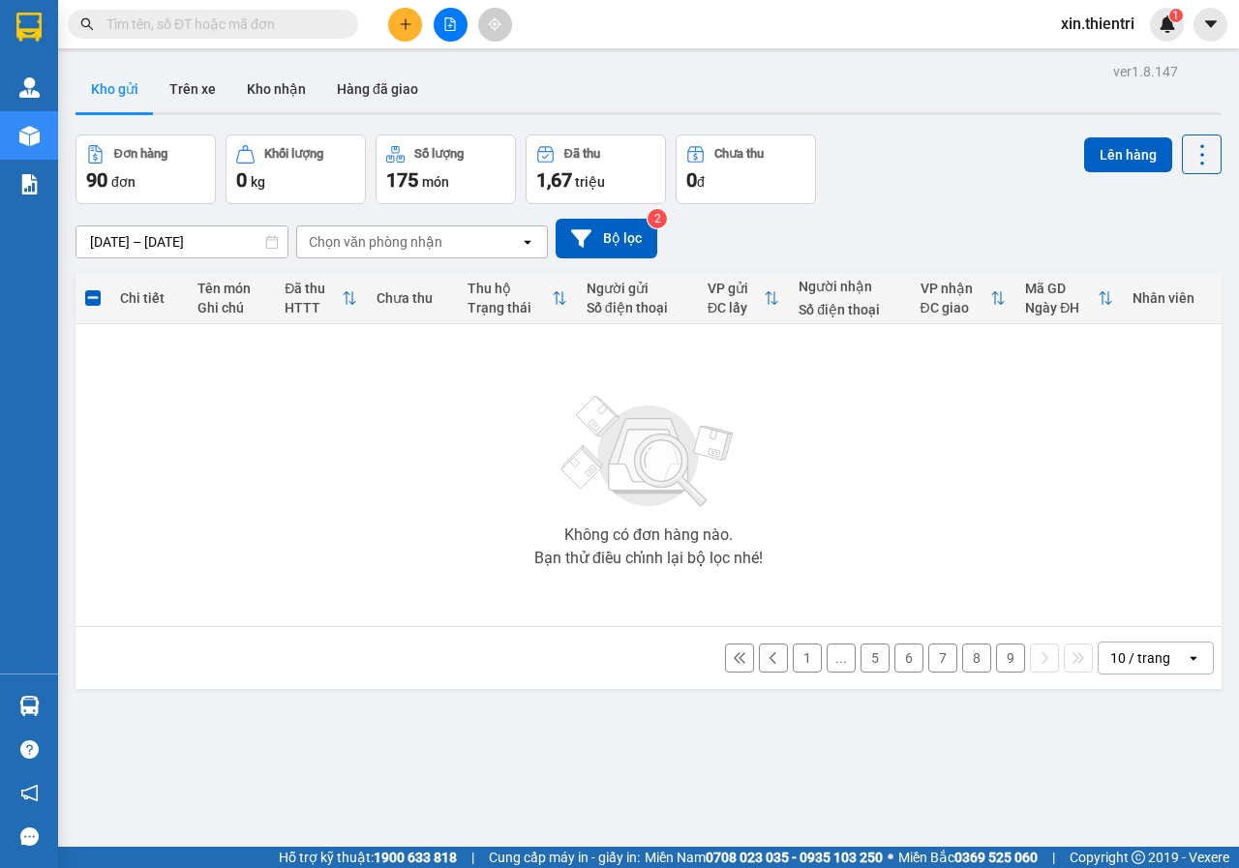
click at [996, 661] on button "9" at bounding box center [1010, 657] width 29 height 29
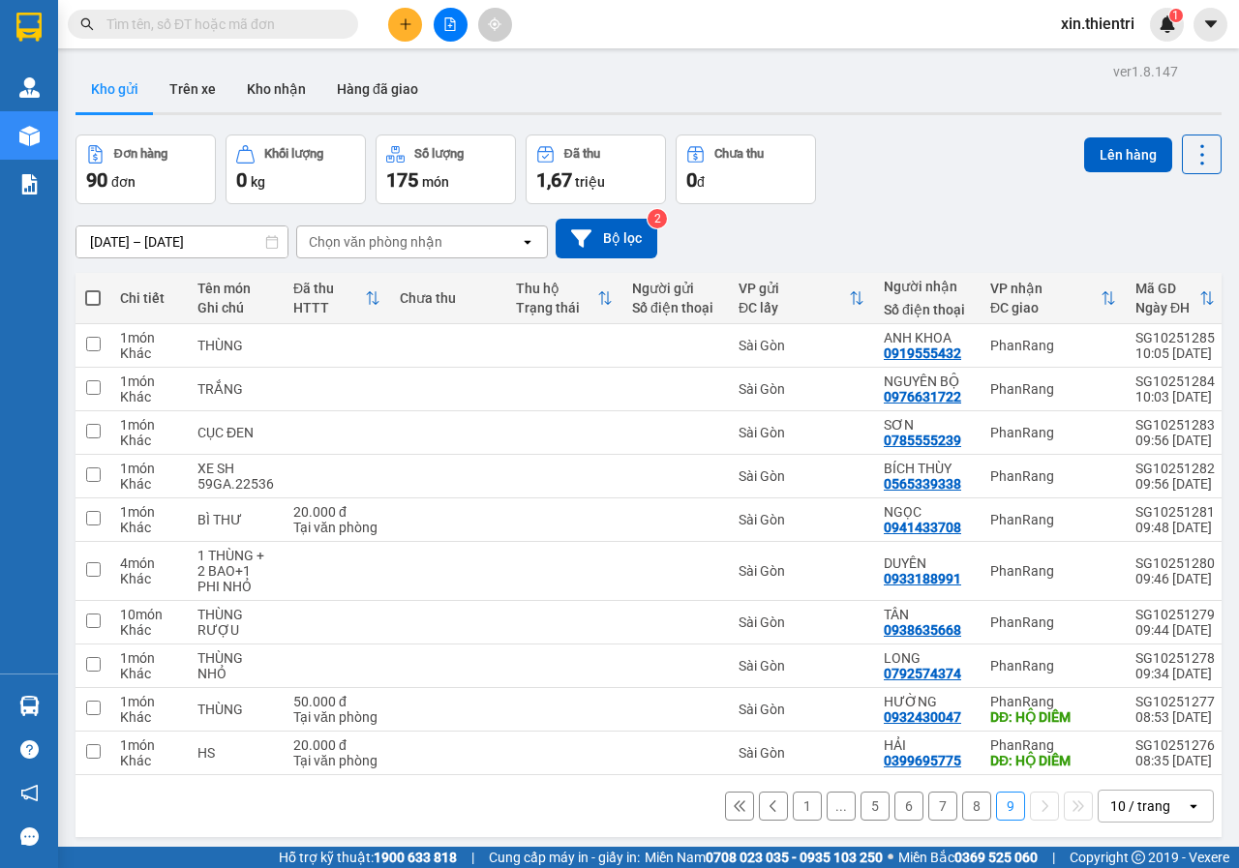
click at [88, 296] on span at bounding box center [92, 297] width 15 height 15
click at [93, 288] on input "checkbox" at bounding box center [93, 288] width 0 height 0
checkbox input "true"
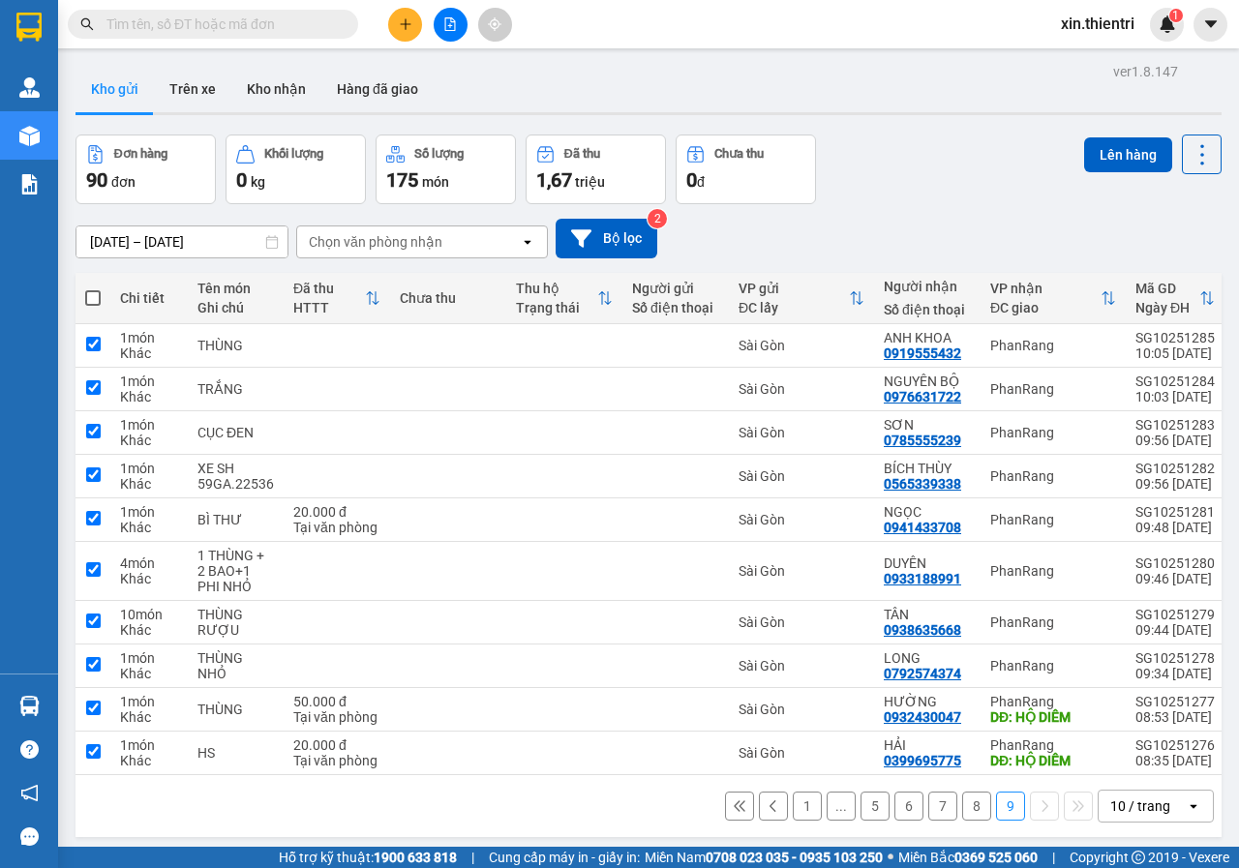
checkbox input "true"
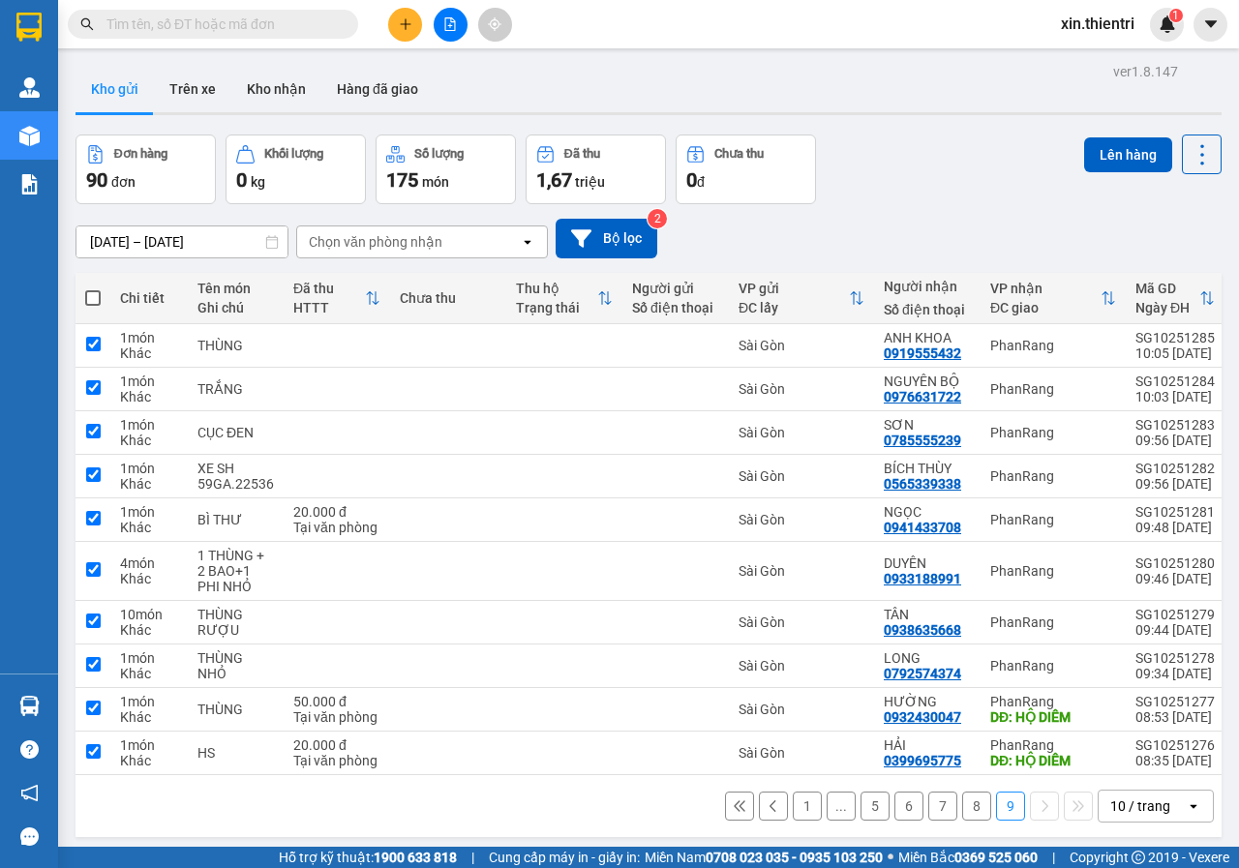
checkbox input "true"
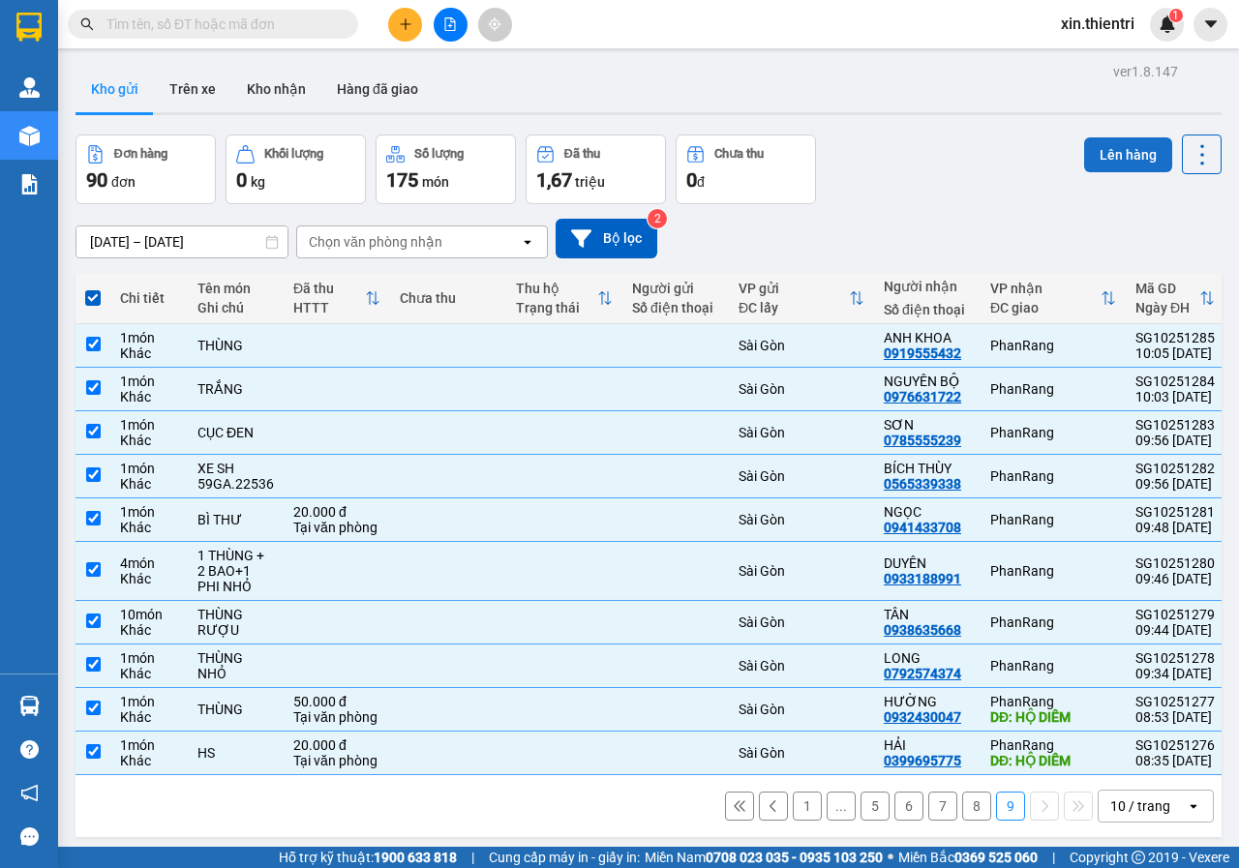
click at [1085, 161] on button "Lên hàng" at bounding box center [1128, 154] width 88 height 35
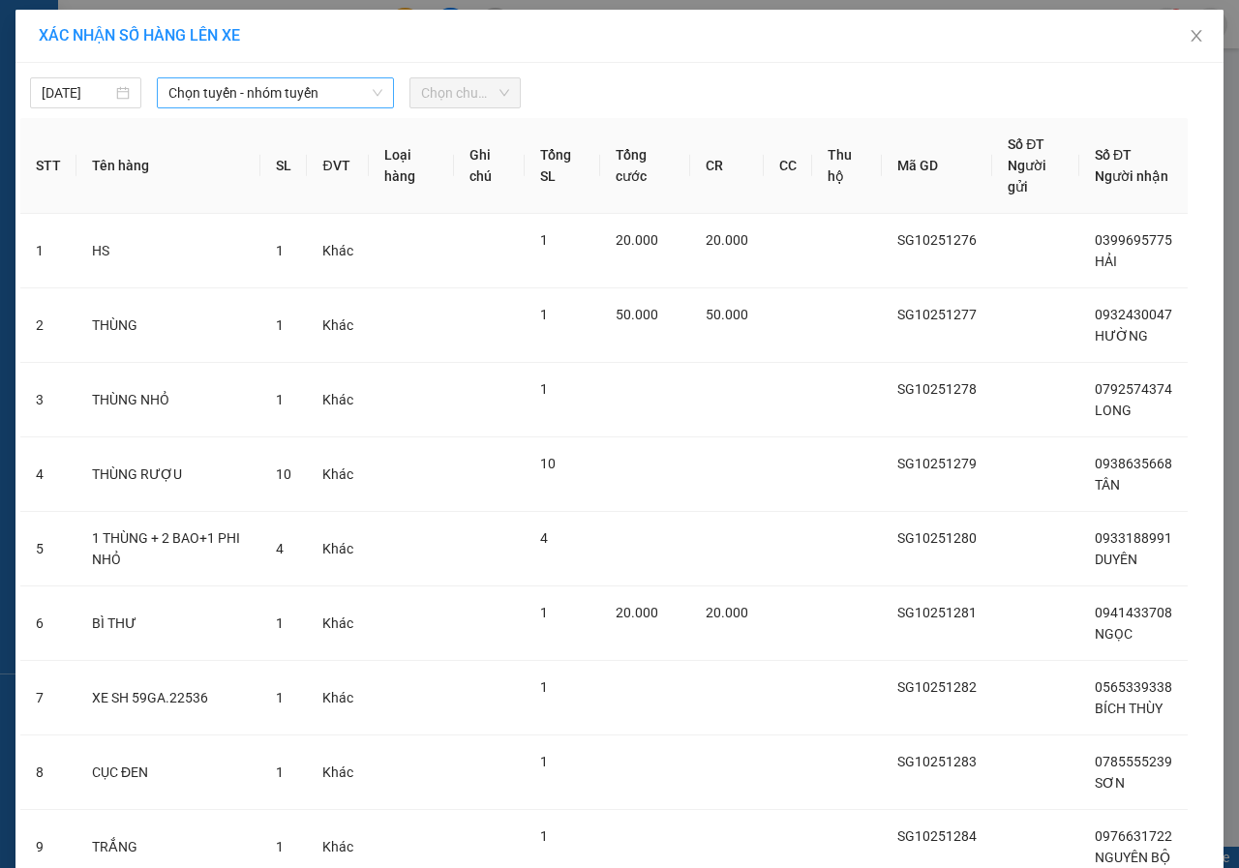
click at [311, 94] on span "Chọn tuyến - nhóm tuyến" at bounding box center [275, 92] width 214 height 29
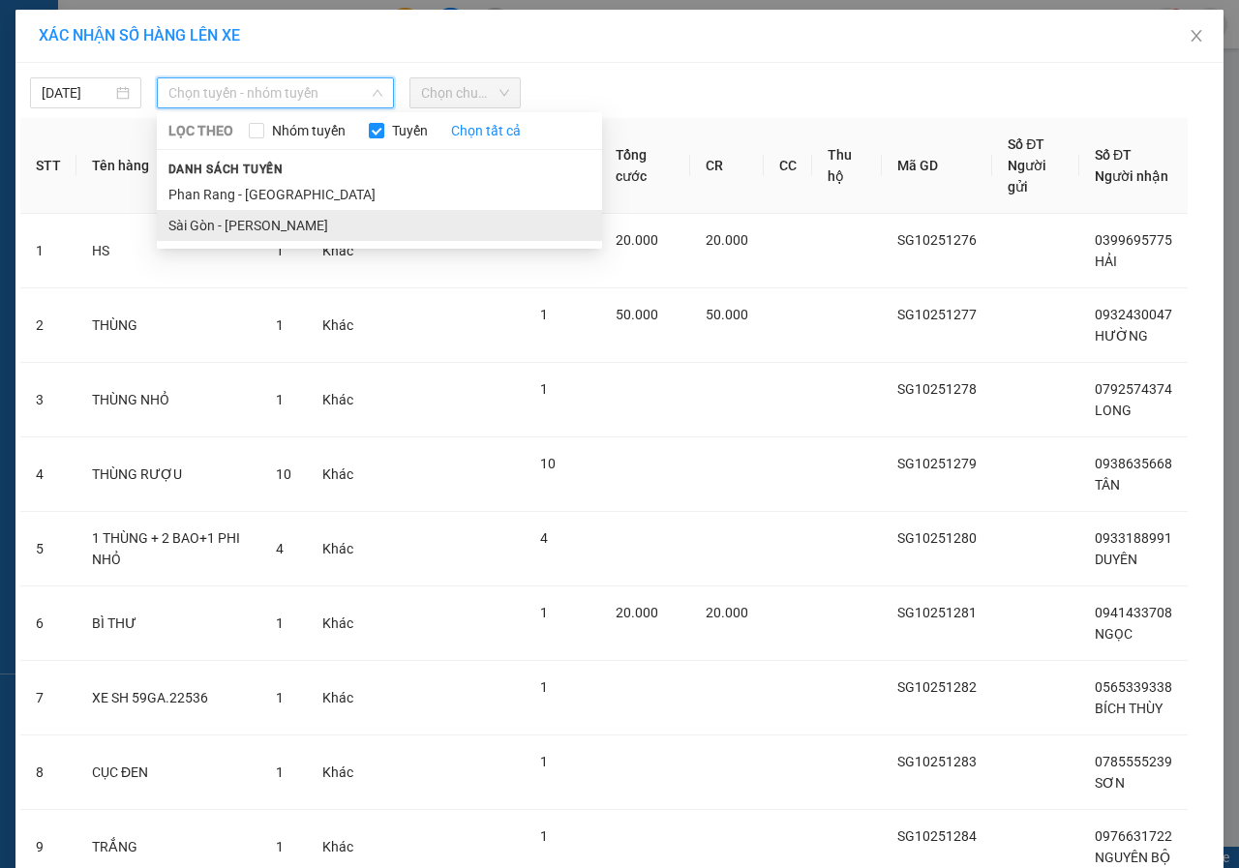
click at [253, 225] on li "Sài Gòn - [PERSON_NAME]" at bounding box center [379, 225] width 445 height 31
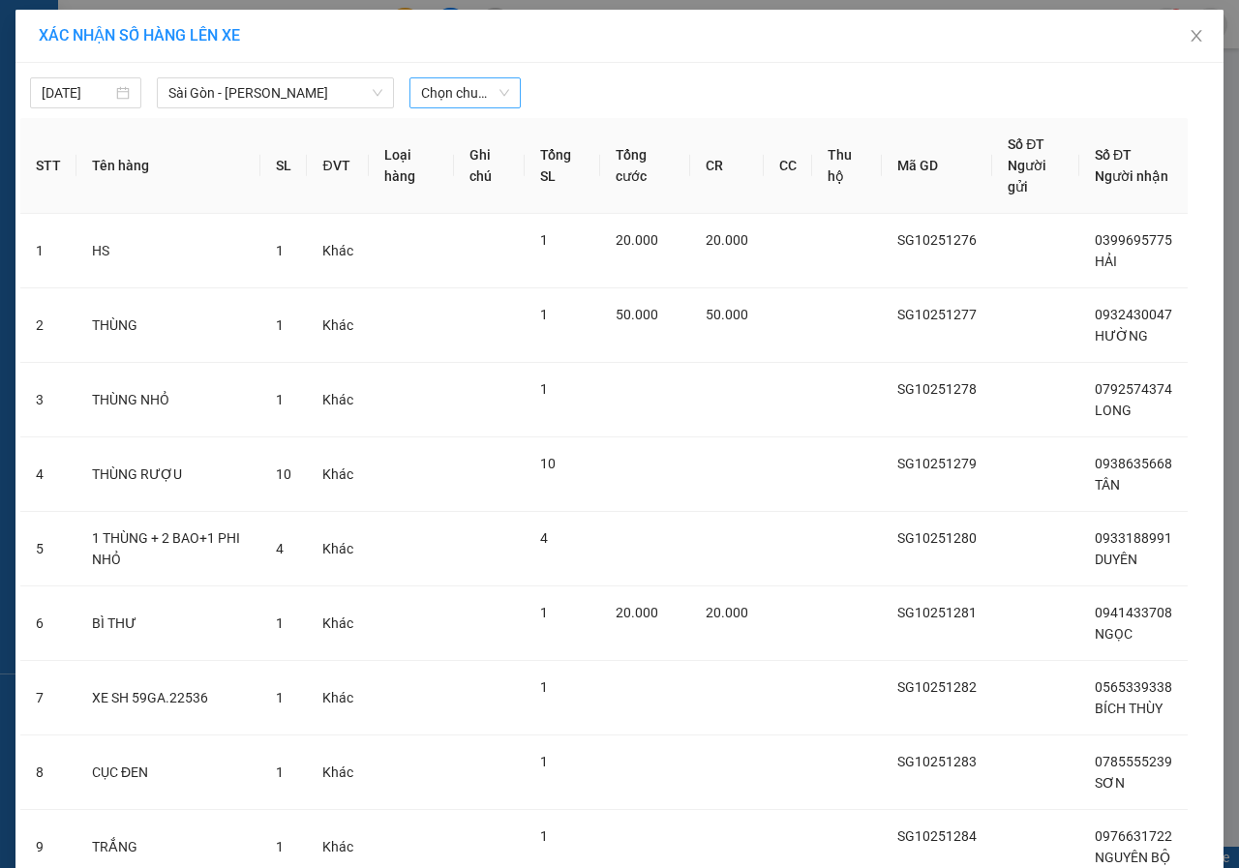
drag, startPoint x: 513, startPoint y: 94, endPoint x: 498, endPoint y: 94, distance: 14.5
click at [498, 94] on div "Chọn chuyến" at bounding box center [465, 92] width 127 height 31
drag, startPoint x: 467, startPoint y: 69, endPoint x: 480, endPoint y: 95, distance: 29.0
click at [480, 95] on div "[DATE] [GEOGRAPHIC_DATA] - [GEOGRAPHIC_DATA] LỌC THEO Nhóm tuyến Tuyến Chọn tất…" at bounding box center [619, 88] width 1198 height 41
click at [480, 107] on div "Chọn chuyến" at bounding box center [464, 92] width 111 height 31
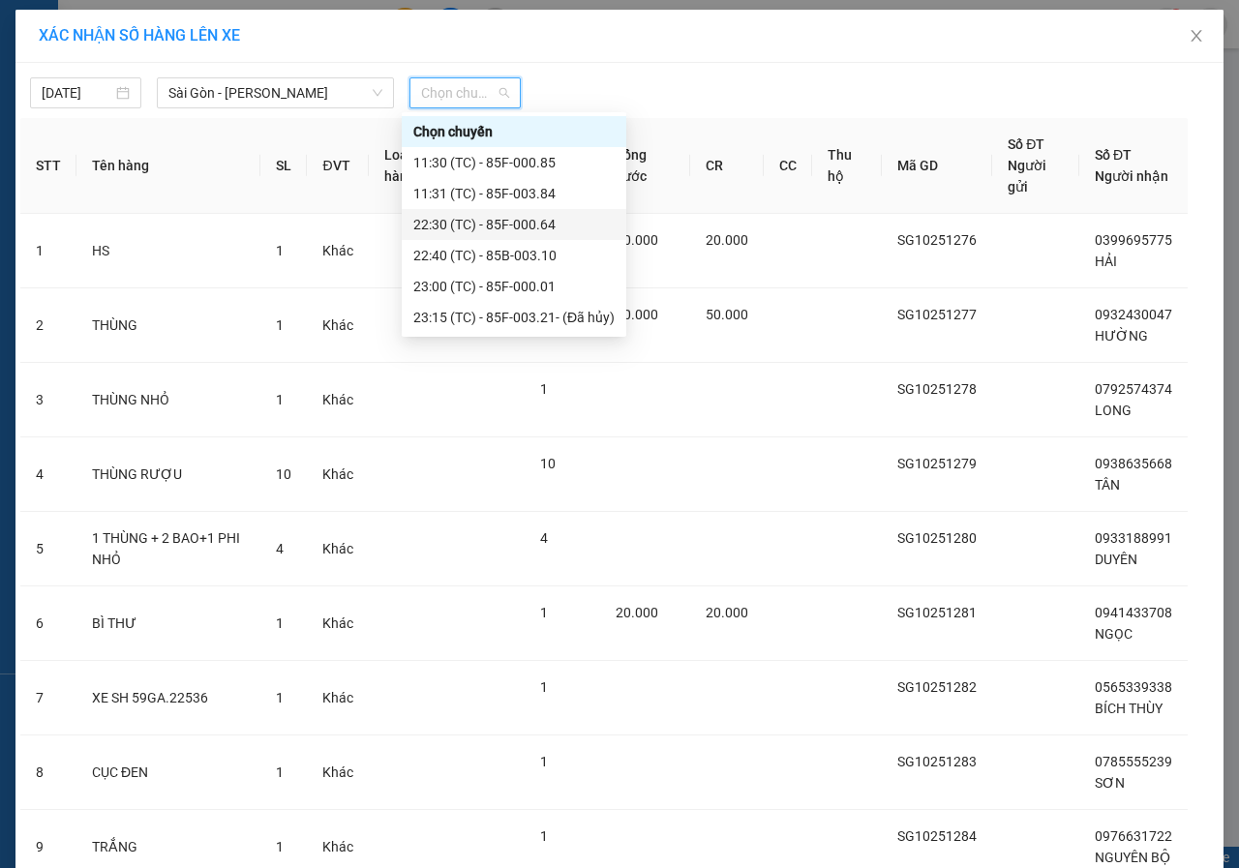
click at [515, 229] on div "22:30 (TC) - 85F-000.64" at bounding box center [513, 224] width 201 height 21
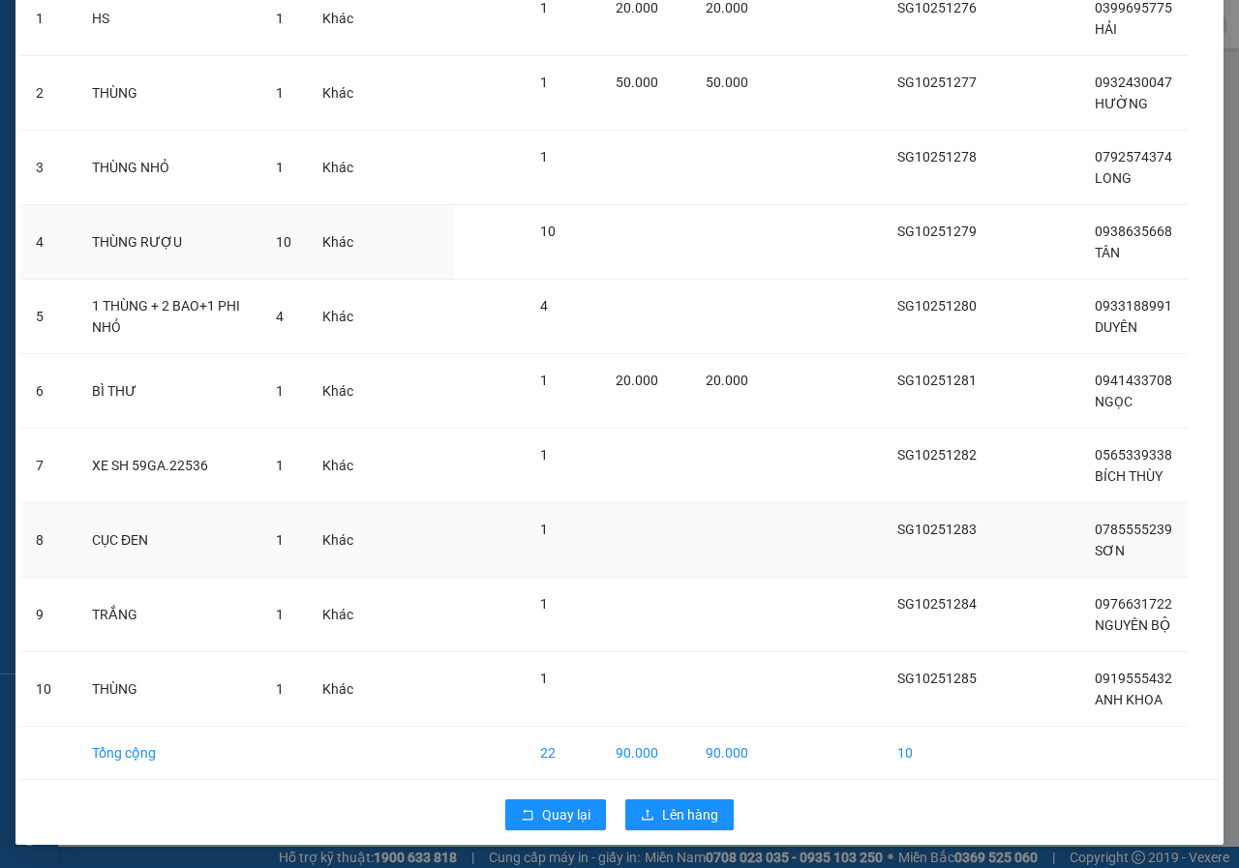
scroll to position [296, 0]
click at [676, 807] on span "Lên hàng" at bounding box center [690, 814] width 56 height 21
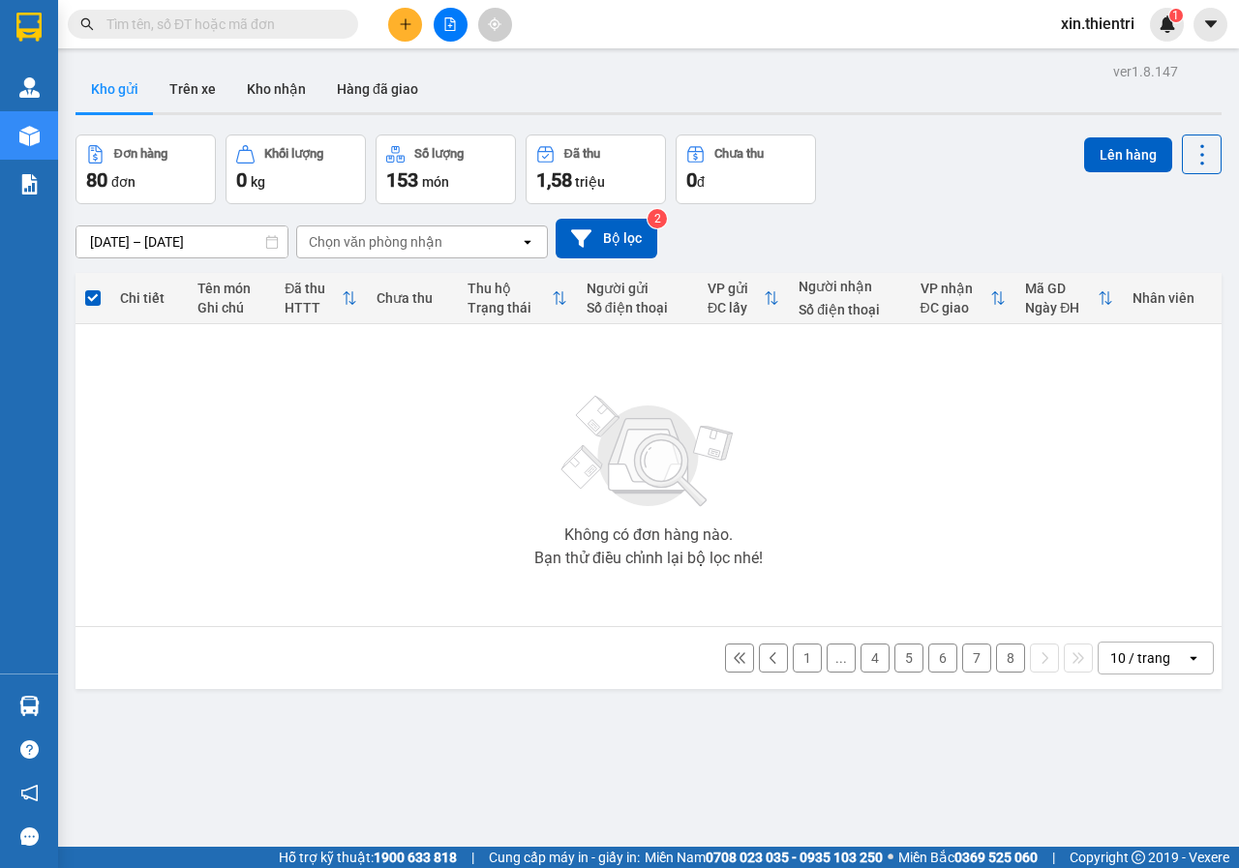
click at [996, 656] on button "8" at bounding box center [1010, 657] width 29 height 29
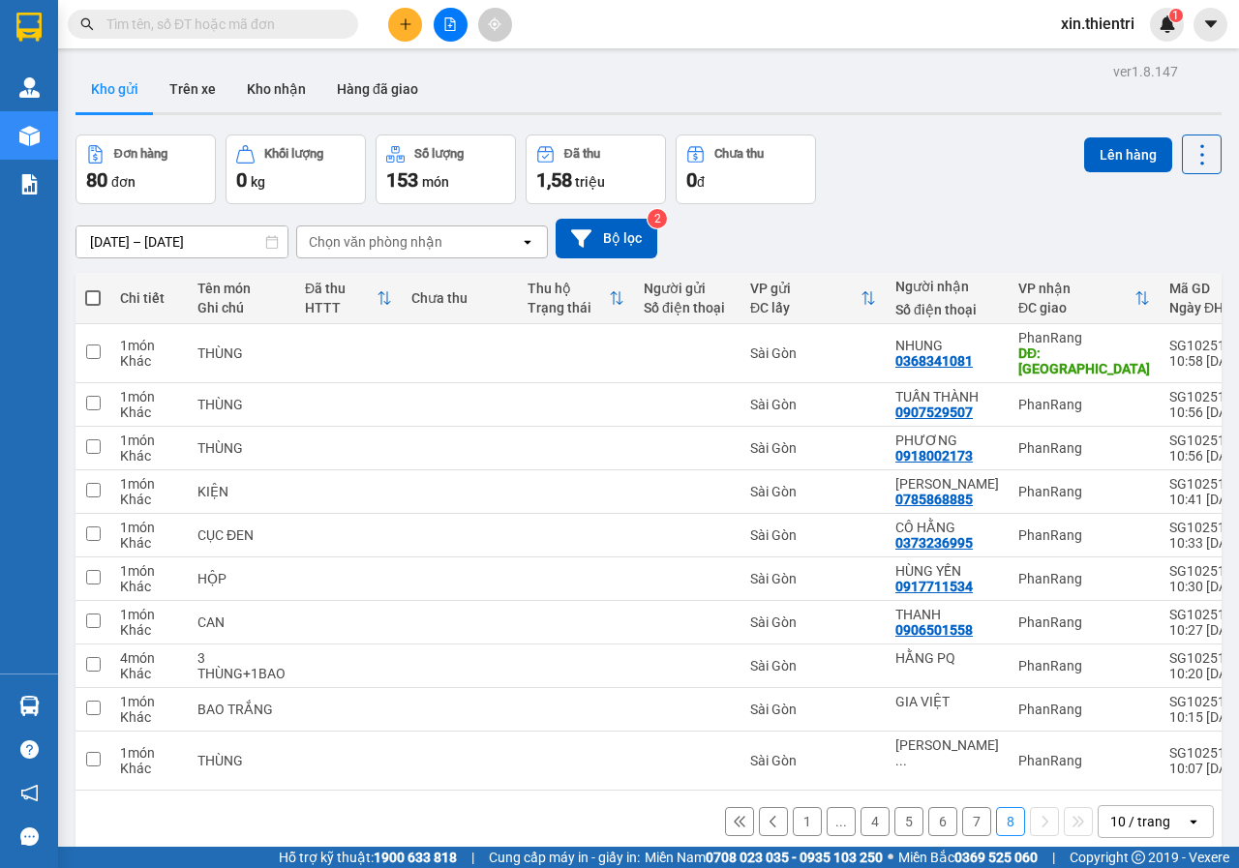
click at [89, 292] on span at bounding box center [92, 297] width 15 height 15
click at [93, 288] on input "checkbox" at bounding box center [93, 288] width 0 height 0
checkbox input "true"
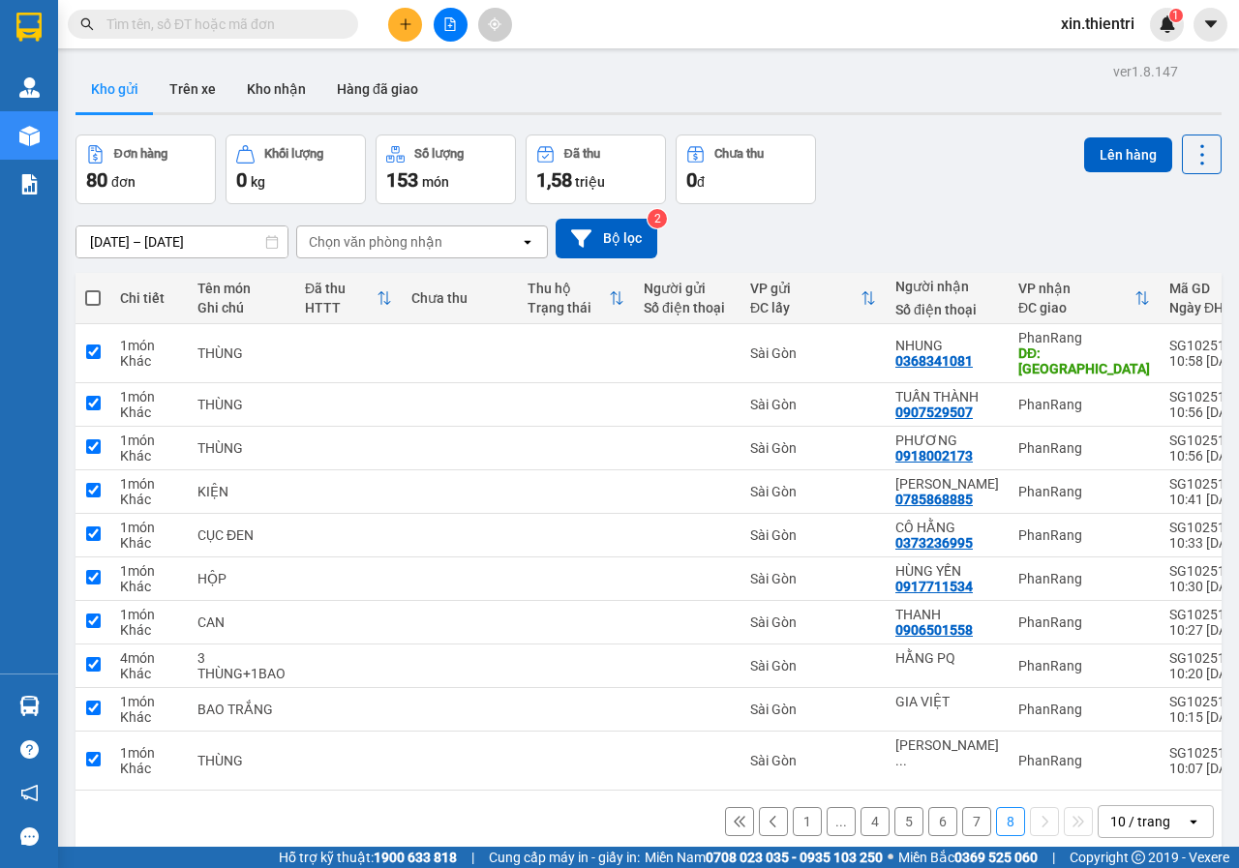
checkbox input "true"
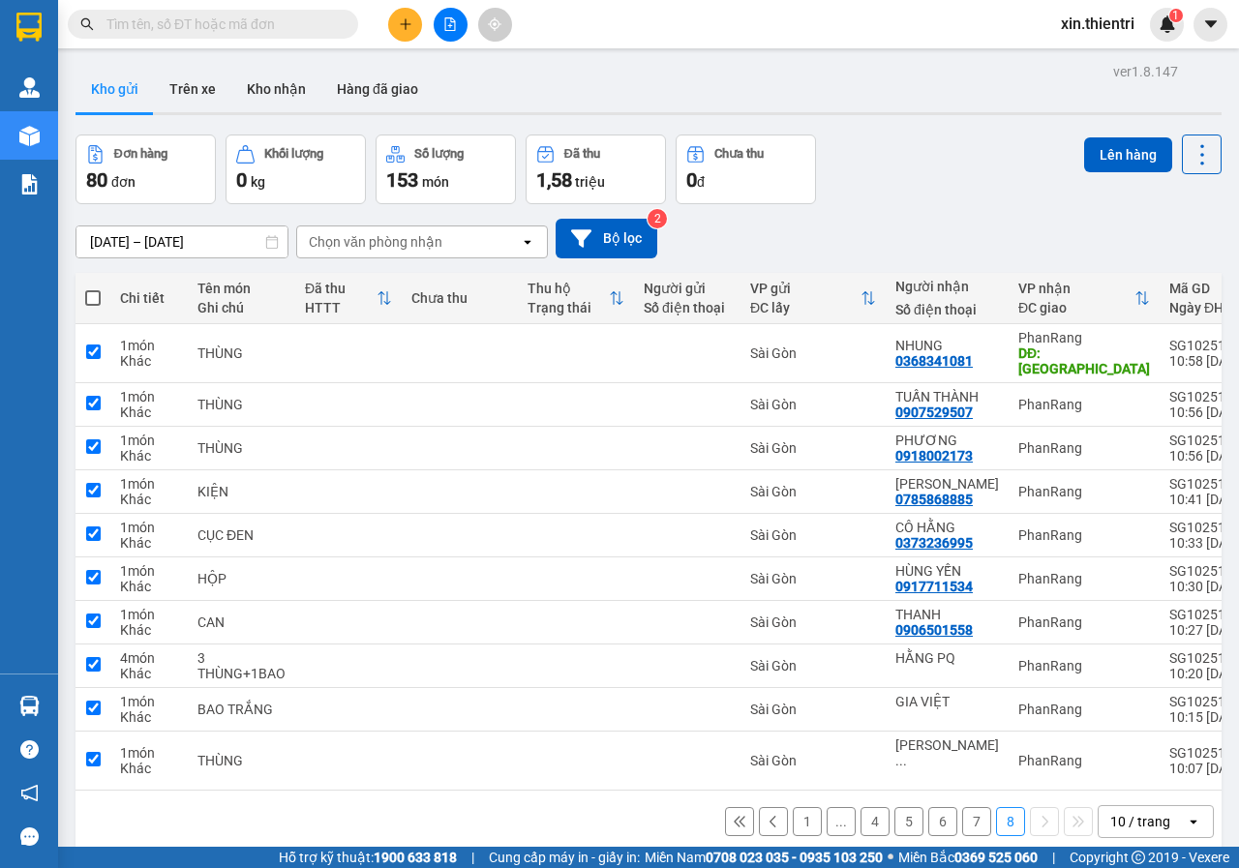
checkbox input "true"
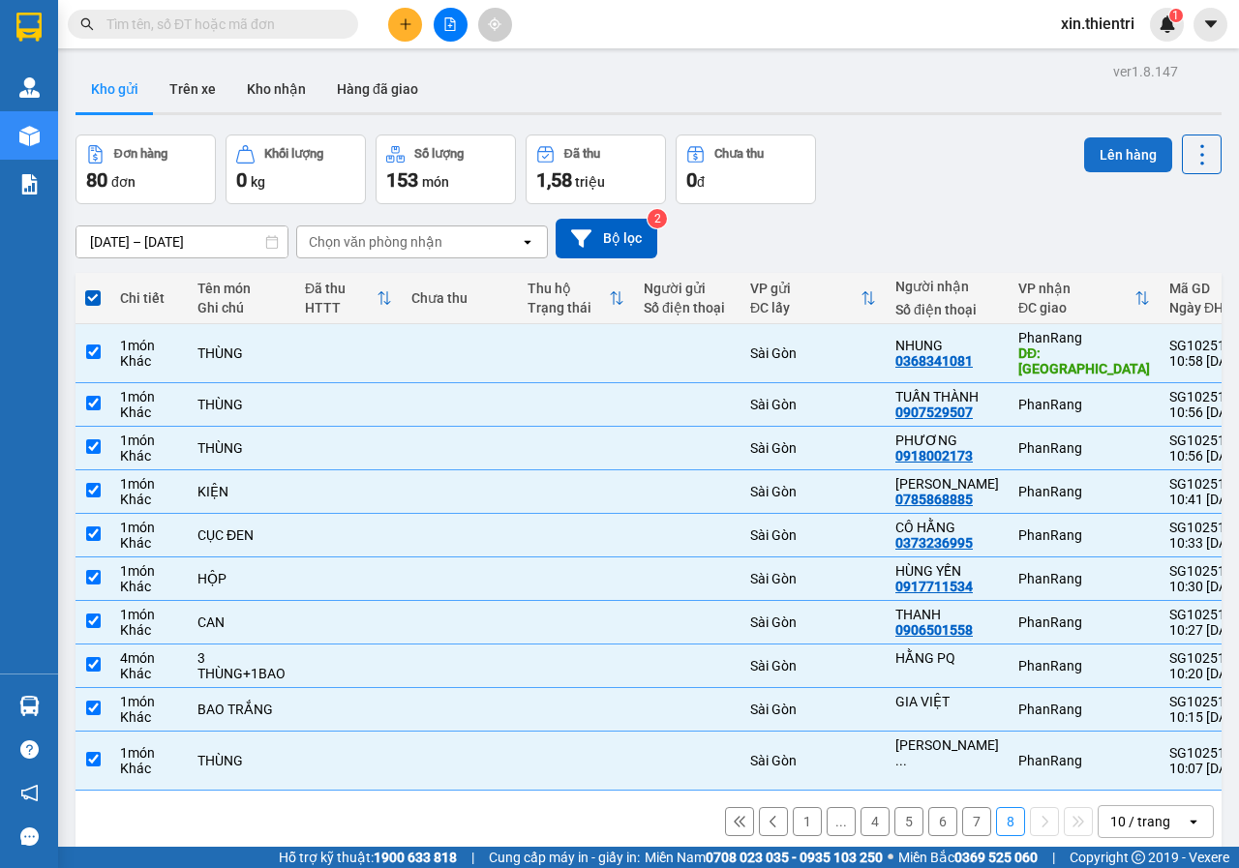
click at [1105, 141] on button "Lên hàng" at bounding box center [1128, 154] width 88 height 35
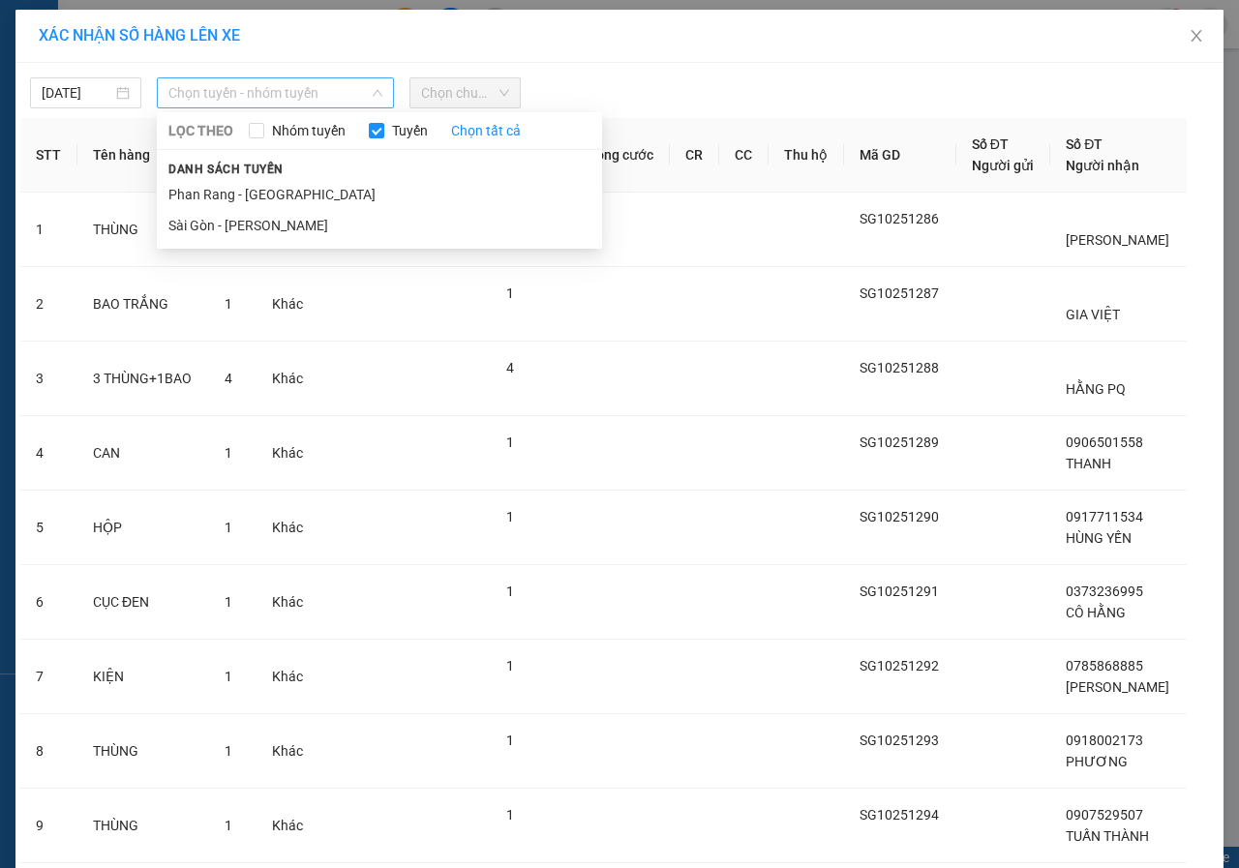
click at [316, 92] on span "Chọn tuyến - nhóm tuyến" at bounding box center [275, 92] width 214 height 29
click at [216, 244] on div "LỌC THEO Nhóm tuyến Tuyến Chọn tất cả Danh sách tuyến Phan Rang - [GEOGRAPHIC_D…" at bounding box center [379, 180] width 445 height 129
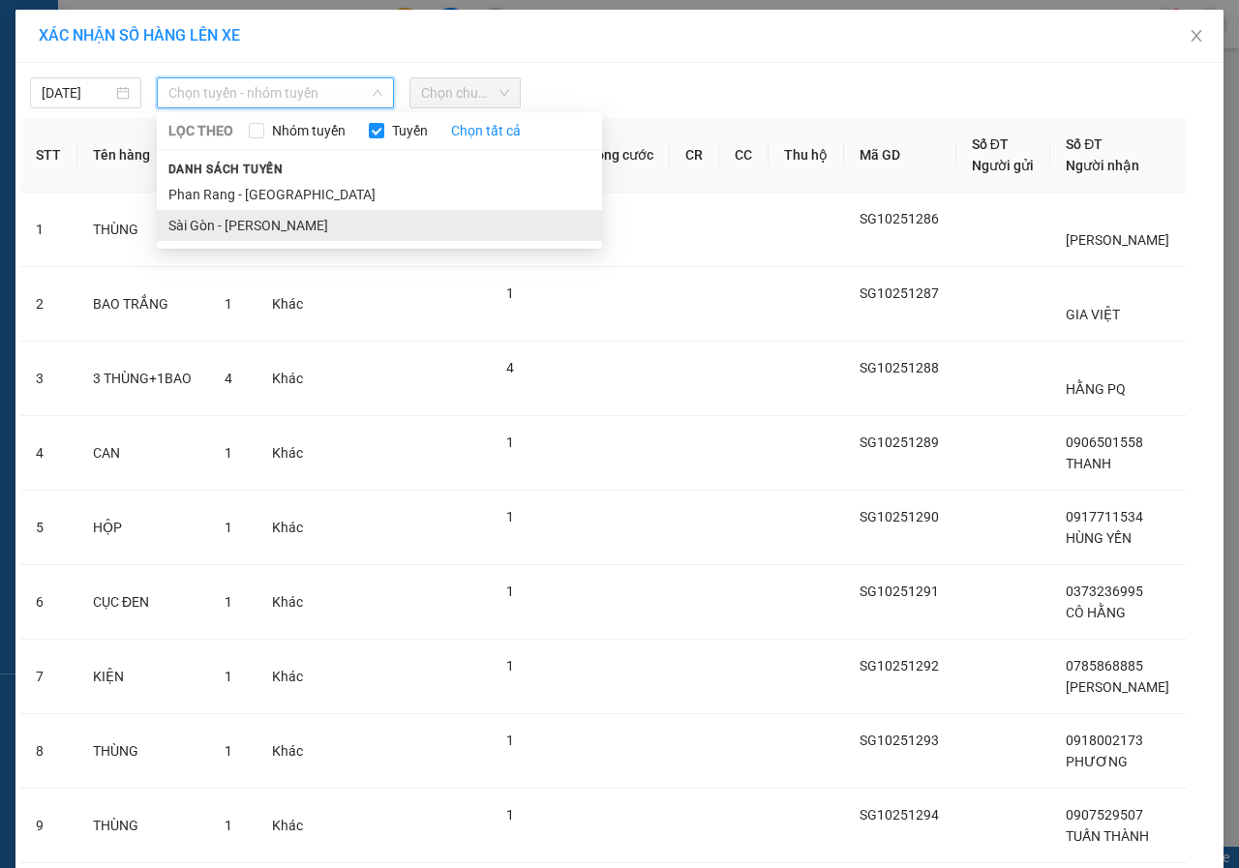
click at [216, 234] on li "Sài Gòn - [PERSON_NAME]" at bounding box center [379, 225] width 445 height 31
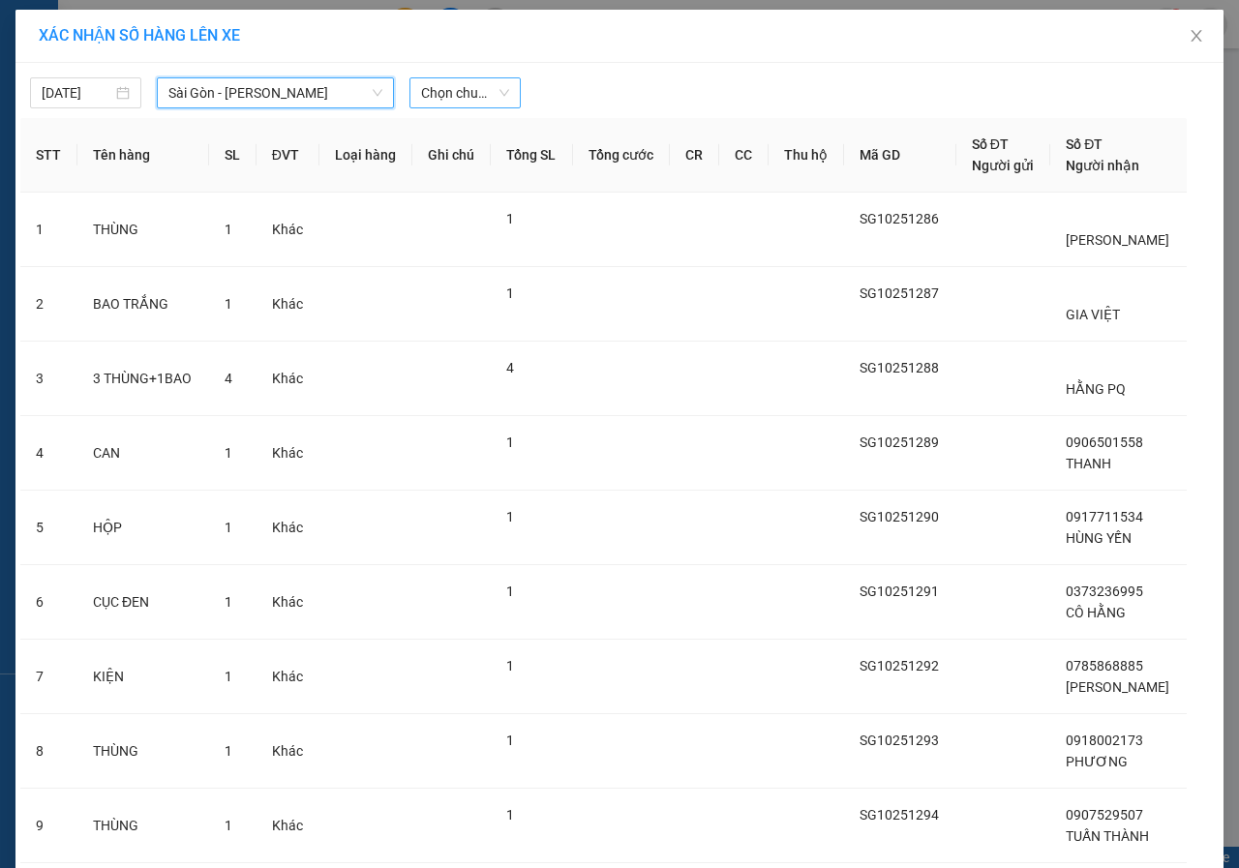
click at [446, 101] on span "Chọn chuyến" at bounding box center [465, 92] width 88 height 29
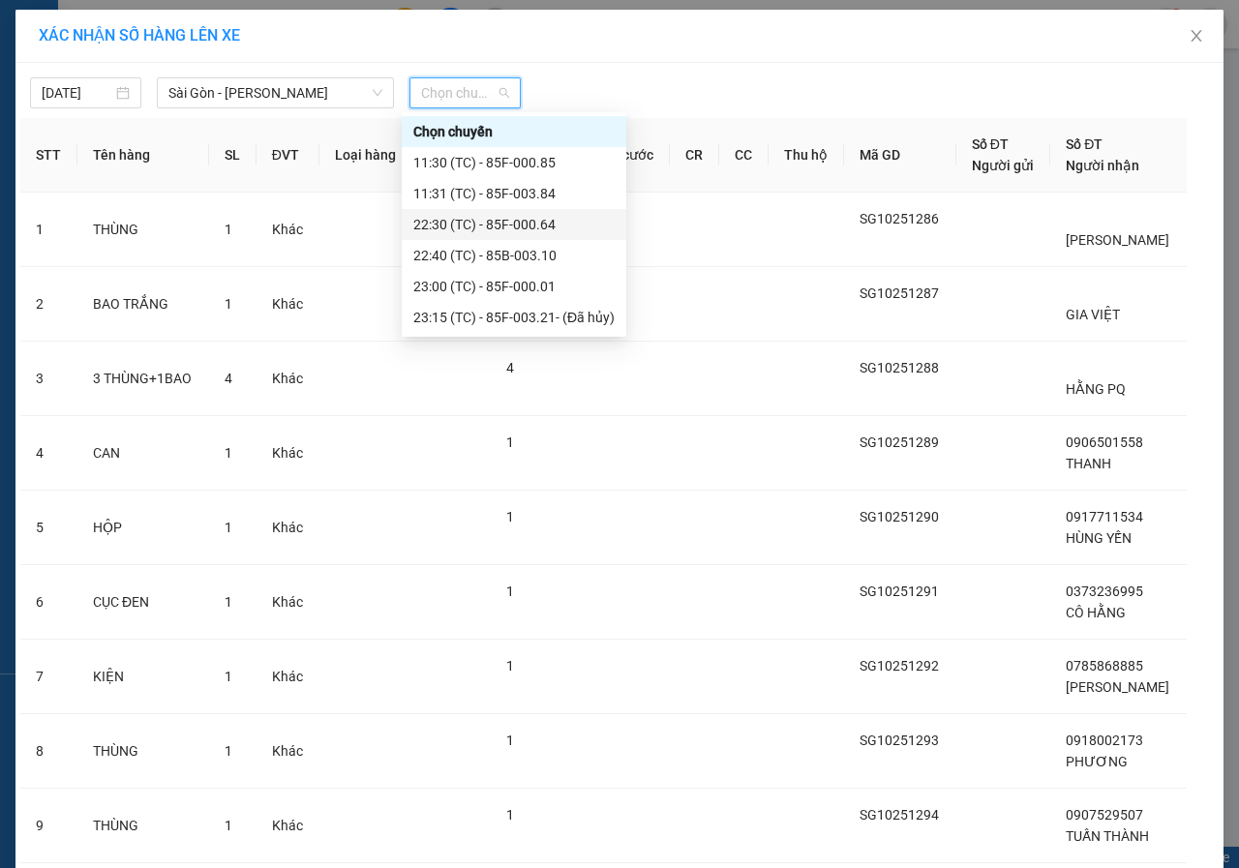
click at [501, 221] on div "22:30 (TC) - 85F-000.64" at bounding box center [513, 224] width 201 height 21
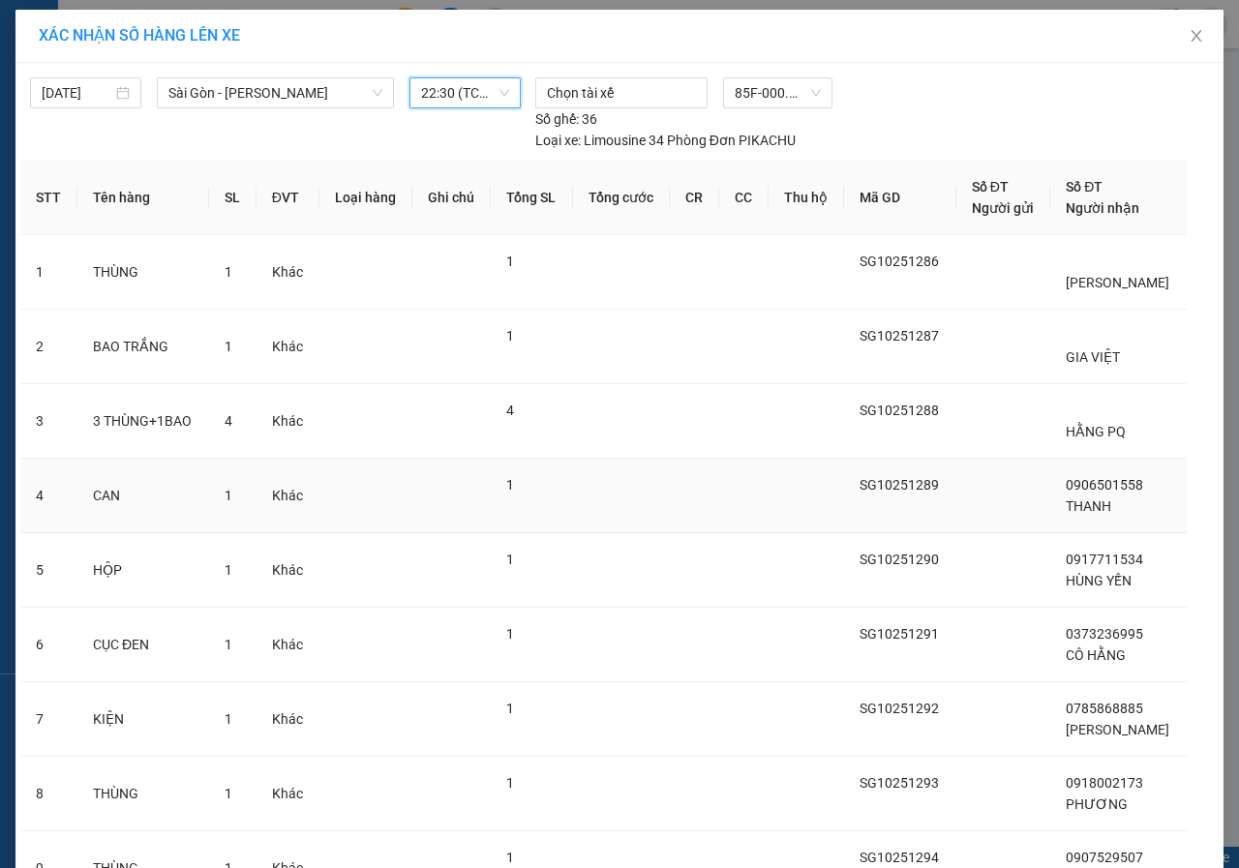
scroll to position [254, 0]
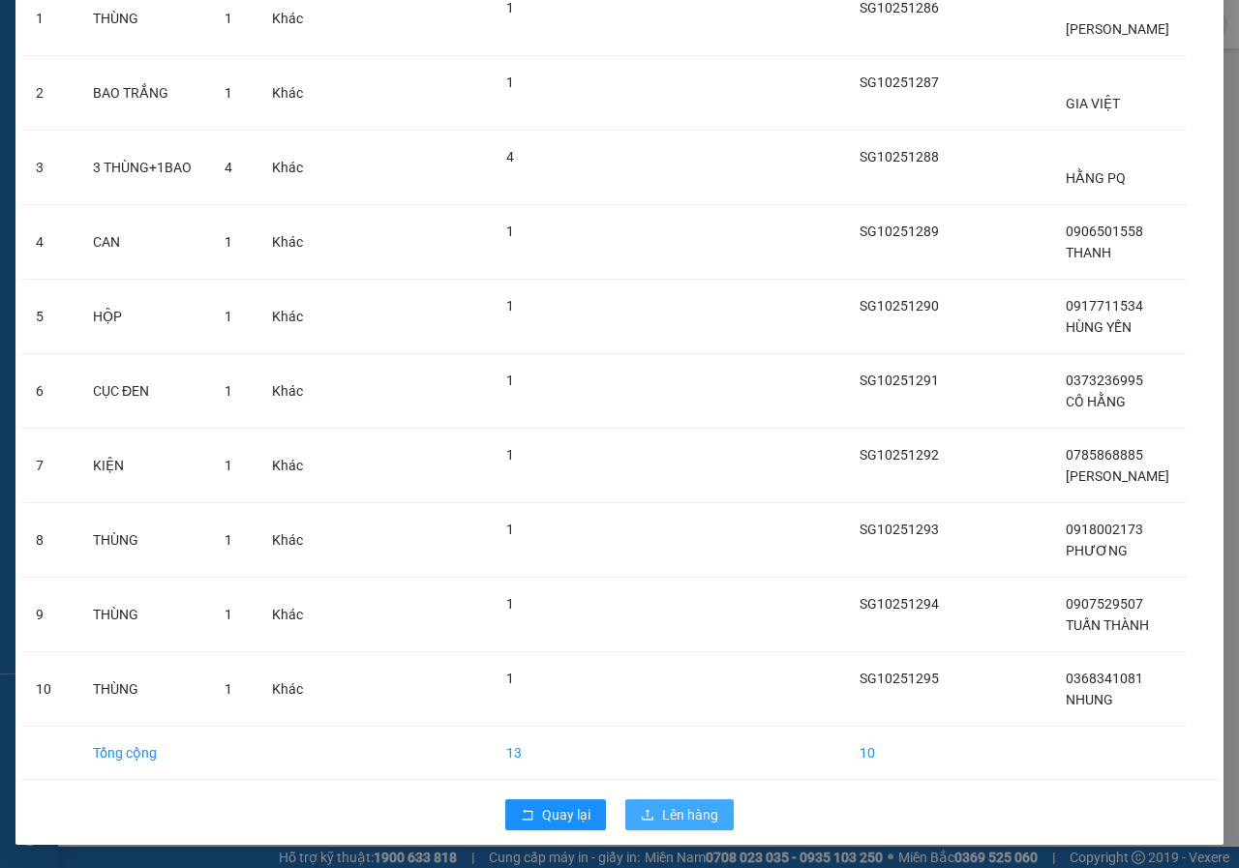
click at [642, 804] on button "Lên hàng" at bounding box center [679, 814] width 108 height 31
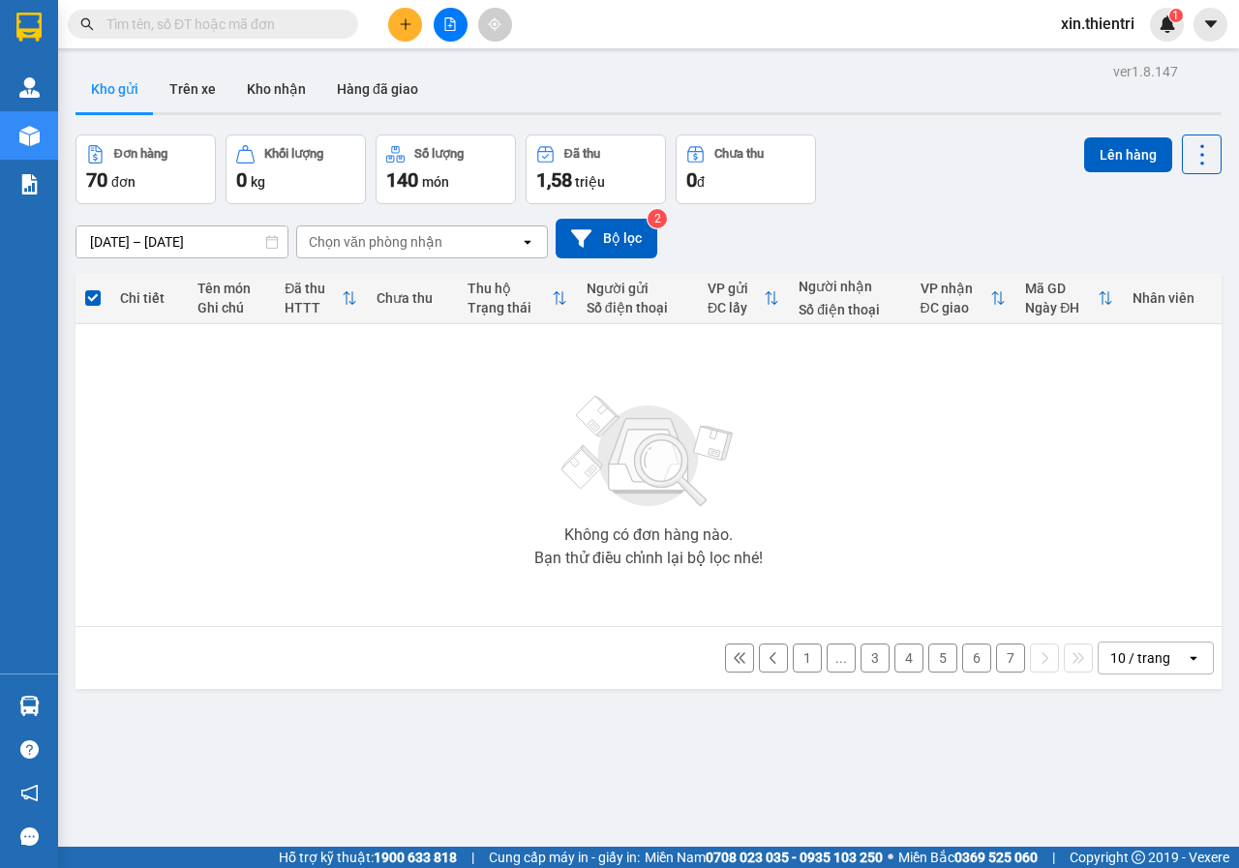
click at [1003, 660] on button "7" at bounding box center [1010, 657] width 29 height 29
